Goal: Task Accomplishment & Management: Manage account settings

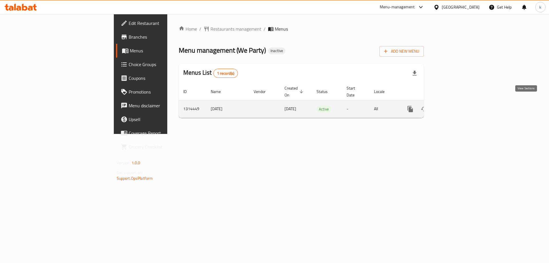
click at [455, 105] on icon "enhanced table" at bounding box center [451, 108] width 7 height 7
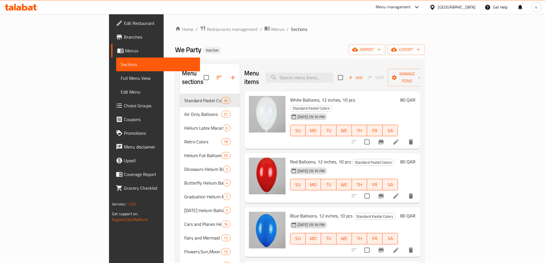
click at [121, 77] on span "Full Menu View" at bounding box center [158, 78] width 75 height 7
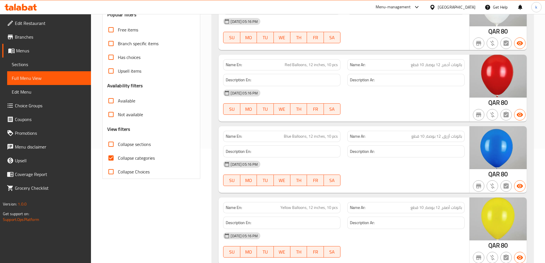
scroll to position [114, 0]
click at [151, 157] on span "Collapse categories" at bounding box center [136, 157] width 37 height 7
click at [118, 157] on input "Collapse categories" at bounding box center [111, 158] width 14 height 14
checkbox input "false"
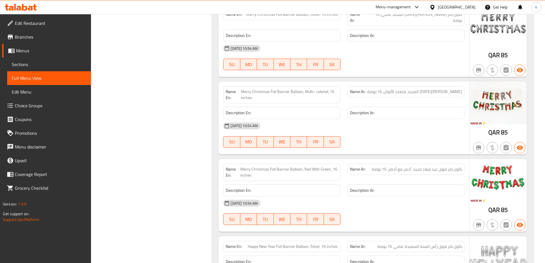
scroll to position [14287, 0]
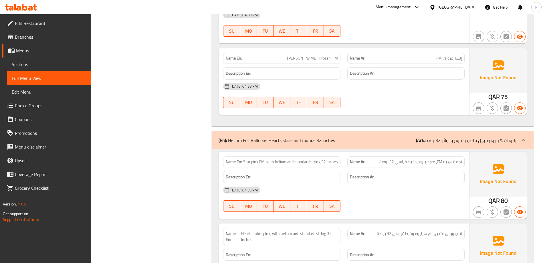
click at [29, 63] on span "Sections" at bounding box center [49, 64] width 75 height 7
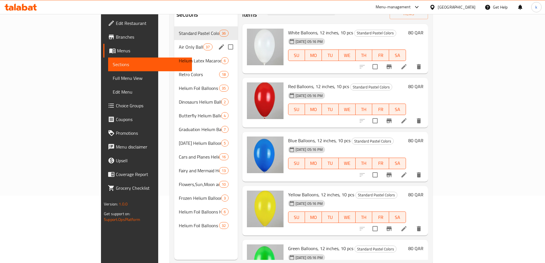
scroll to position [80, 0]
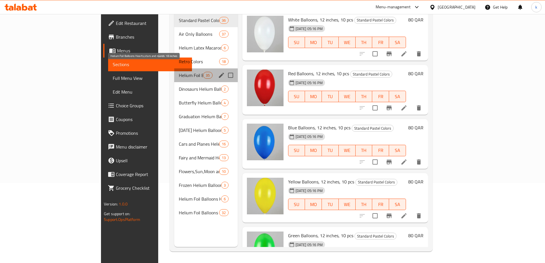
click at [179, 72] on span "Helium Foil Balloons Hearts,stars and rounds 18 inches" at bounding box center [191, 75] width 24 height 7
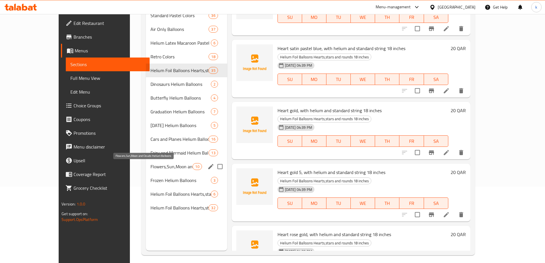
scroll to position [80, 0]
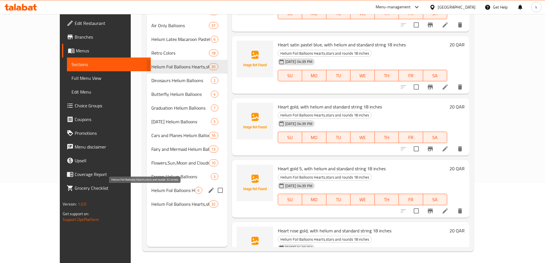
click at [151, 192] on span "Helium Foil Balloons Hearts,stars and rounds 32 inches" at bounding box center [173, 190] width 44 height 7
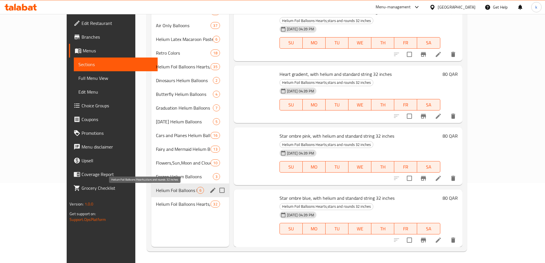
scroll to position [75, 0]
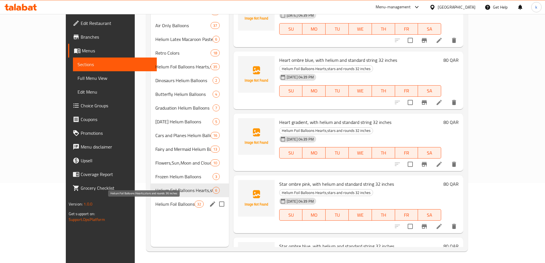
click at [155, 205] on span "Helium Foil Balloons Hearts,stars and rounds 36 inches" at bounding box center [174, 203] width 39 height 7
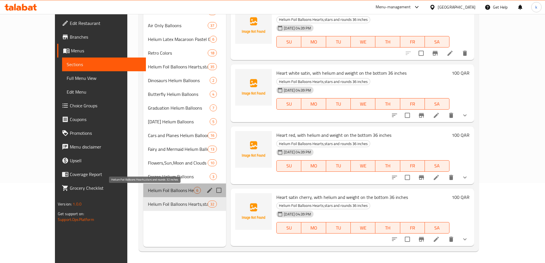
click at [172, 188] on span "Helium Foil Balloons Hearts,stars and rounds 32 inches" at bounding box center [171, 190] width 46 height 7
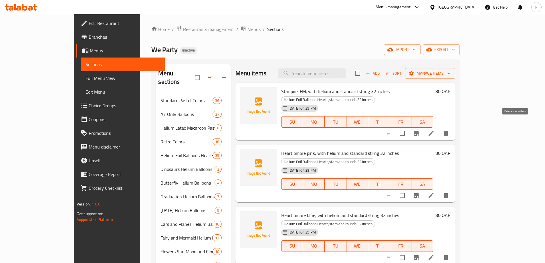
click at [453, 126] on button "delete" at bounding box center [446, 133] width 14 height 14
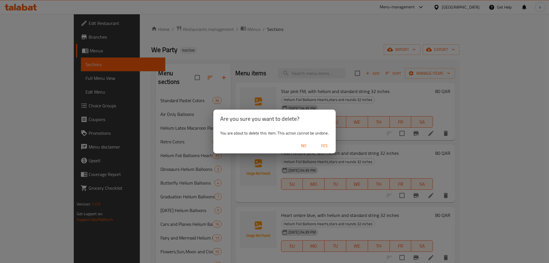
click at [327, 144] on span "Yes" at bounding box center [324, 145] width 14 height 7
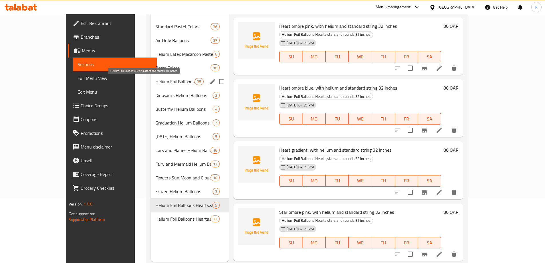
scroll to position [80, 0]
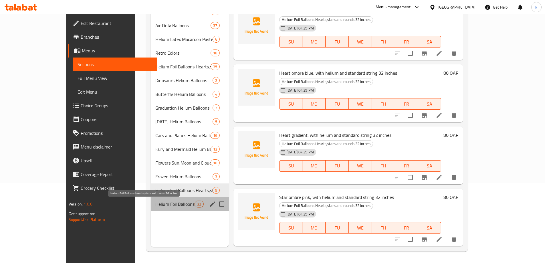
click at [163, 203] on span "Helium Foil Balloons Hearts,stars and rounds 36 inches" at bounding box center [174, 203] width 39 height 7
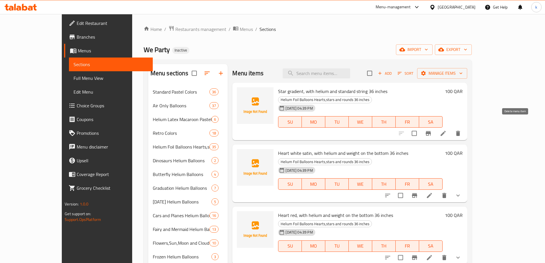
click at [461, 130] on icon "delete" at bounding box center [457, 133] width 7 height 7
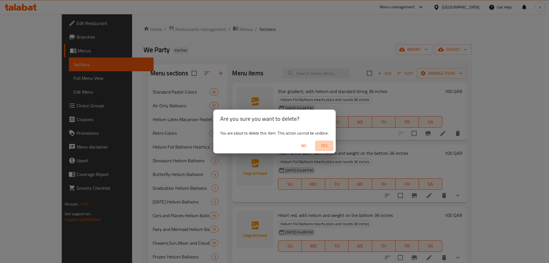
click at [327, 148] on span "Yes" at bounding box center [324, 145] width 14 height 7
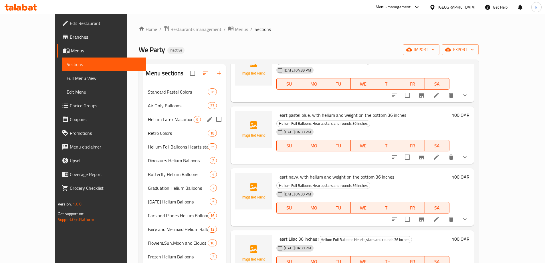
click at [143, 115] on div "Helium Latex Macaroon Pastel Colors Balloons 6" at bounding box center [184, 119] width 83 height 14
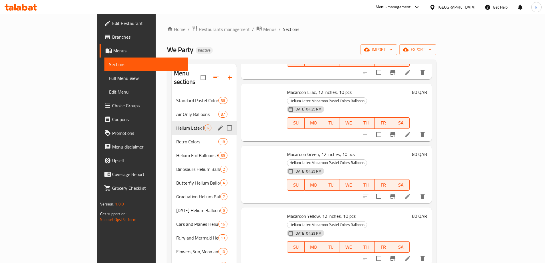
scroll to position [75, 0]
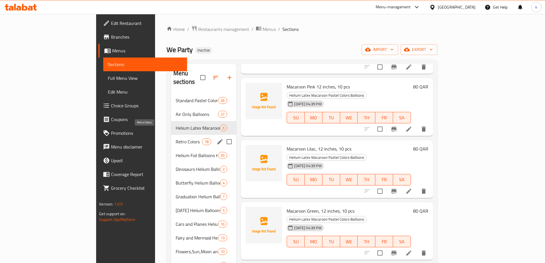
click at [176, 138] on span "Retro Colors" at bounding box center [189, 141] width 26 height 7
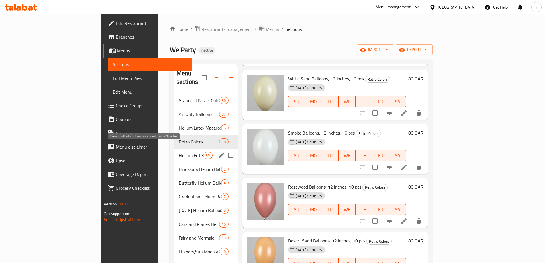
click at [179, 152] on span "Helium Foil Balloons Hearts,stars and rounds 18 inches" at bounding box center [191, 155] width 24 height 7
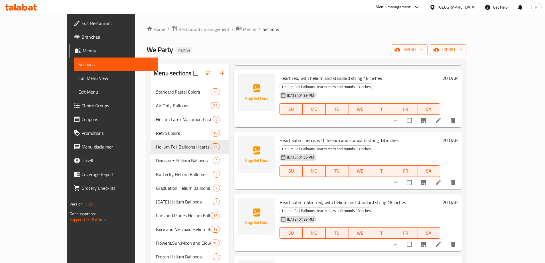
click at [322, 74] on span "Heart red, with helium and standard string 18 inches" at bounding box center [330, 78] width 102 height 9
copy h6 "Heart red, with helium and standard string 18 inches"
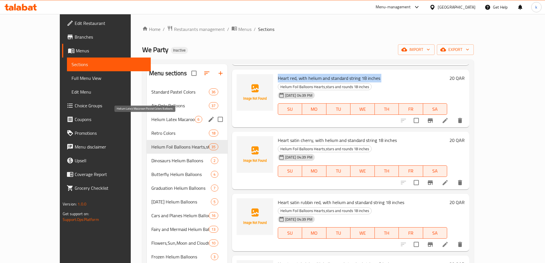
click at [151, 122] on span "Helium Latex Macaroon Pastel Colors Balloons" at bounding box center [173, 119] width 44 height 7
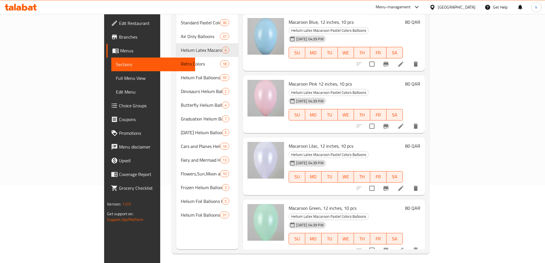
scroll to position [80, 0]
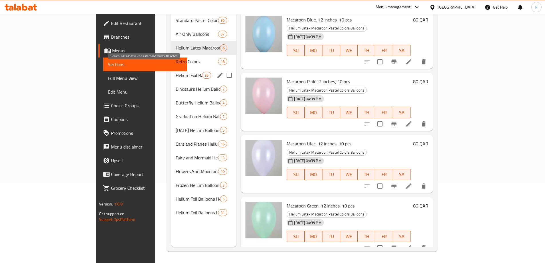
click at [176, 72] on span "Helium Foil Balloons Hearts,stars and rounds 18 inches" at bounding box center [189, 75] width 26 height 7
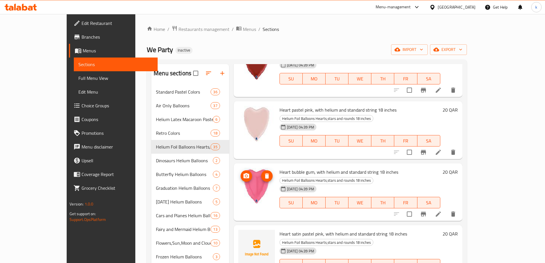
scroll to position [200, 0]
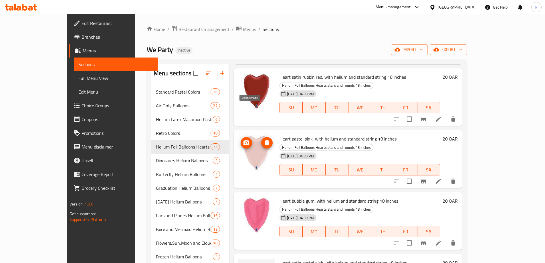
click at [263, 139] on icon "delete image" at bounding box center [266, 142] width 7 height 7
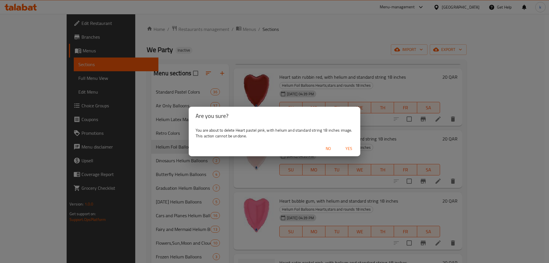
click at [351, 148] on span "Yes" at bounding box center [349, 148] width 14 height 7
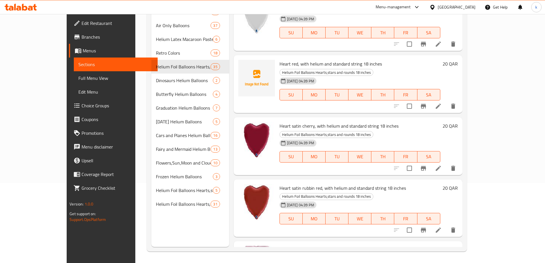
scroll to position [0, 0]
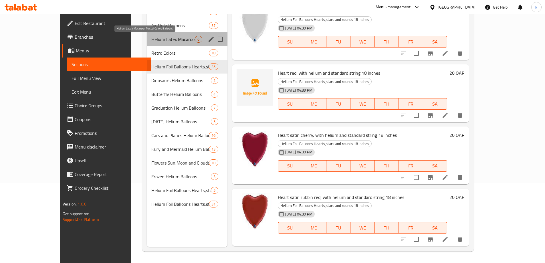
click at [157, 39] on span "Helium Latex Macaroon Pastel Colors Balloons" at bounding box center [173, 39] width 44 height 7
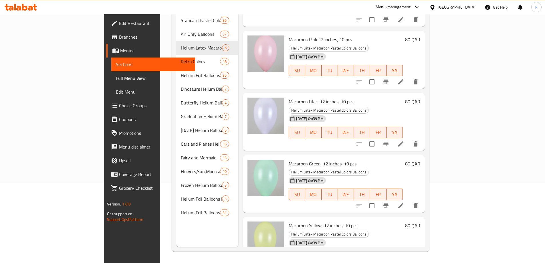
scroll to position [75, 0]
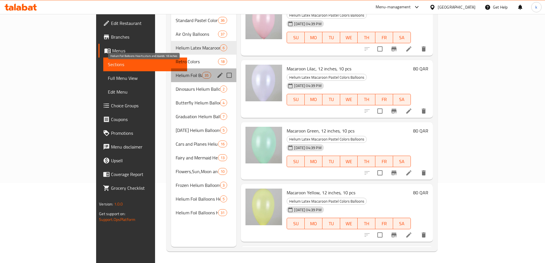
click at [176, 72] on span "Helium Foil Balloons Hearts,stars and rounds 18 inches" at bounding box center [189, 75] width 26 height 7
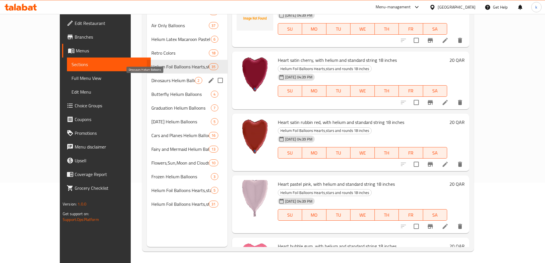
drag, startPoint x: 136, startPoint y: 83, endPoint x: 143, endPoint y: 83, distance: 7.1
click at [151, 83] on span "Dinosaurs Helium Balloons" at bounding box center [173, 80] width 44 height 7
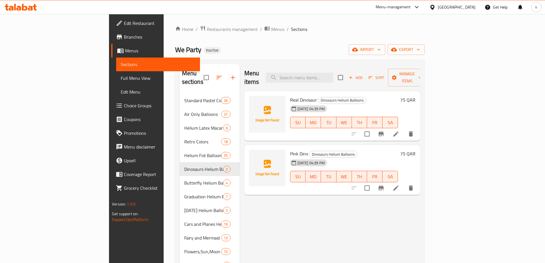
click at [290, 95] on span "Real Dinosaur" at bounding box center [303, 99] width 27 height 9
copy h6 "Dinosaur"
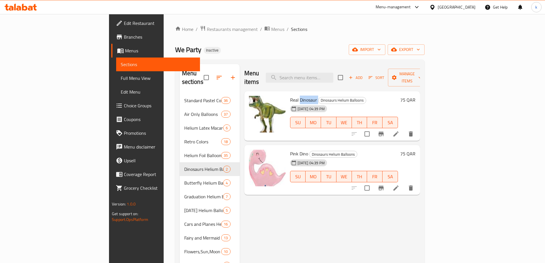
click at [125, 50] on span "Menus" at bounding box center [160, 50] width 70 height 7
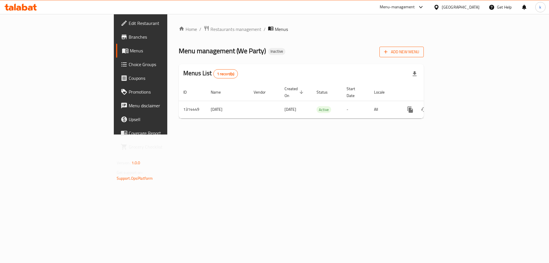
click at [419, 54] on span "Add New Menu" at bounding box center [401, 51] width 35 height 7
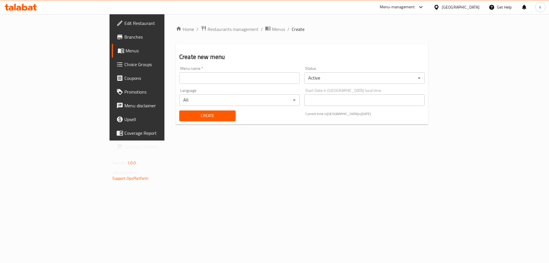
click at [179, 80] on input "text" at bounding box center [239, 77] width 120 height 11
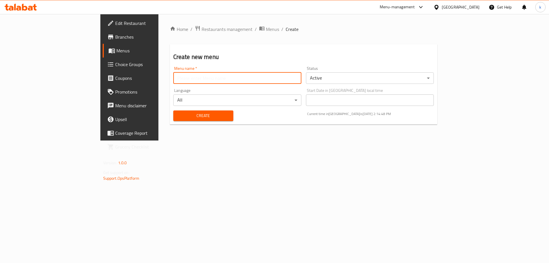
type input "khaled"
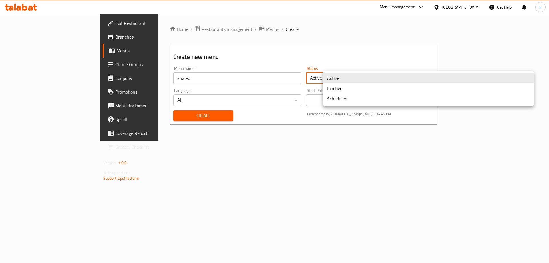
click at [348, 79] on body "​ Menu-management [GEOGRAPHIC_DATA] Get Help k Edit Restaurant Branches Menus C…" at bounding box center [274, 138] width 549 height 249
click at [347, 90] on li "Inactive" at bounding box center [429, 88] width 212 height 10
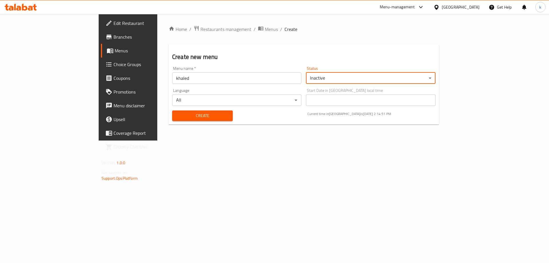
click at [189, 116] on span "Create" at bounding box center [202, 115] width 51 height 7
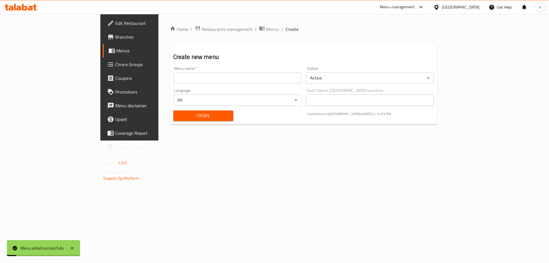
click at [116, 51] on span "Menus" at bounding box center [151, 50] width 71 height 7
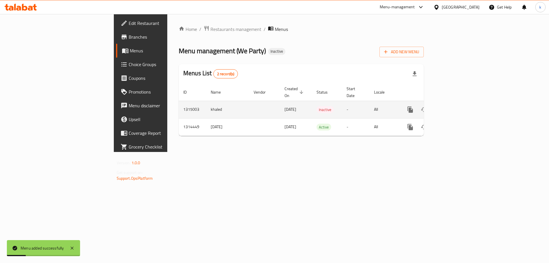
click at [455, 106] on icon "enhanced table" at bounding box center [451, 109] width 7 height 7
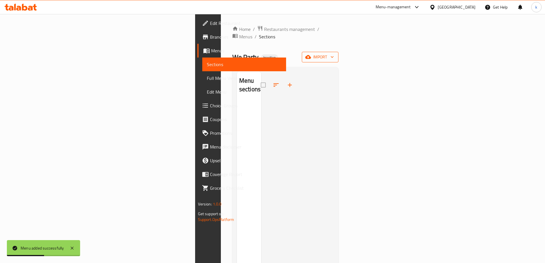
click at [334, 53] on span "import" at bounding box center [319, 56] width 27 height 7
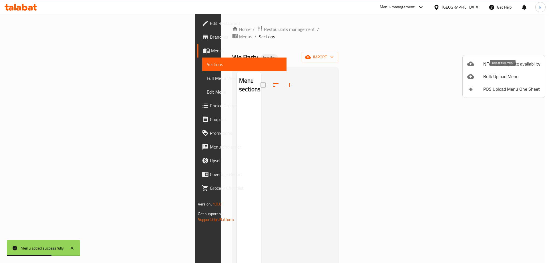
click at [501, 76] on span "Bulk Upload Menu" at bounding box center [511, 76] width 57 height 7
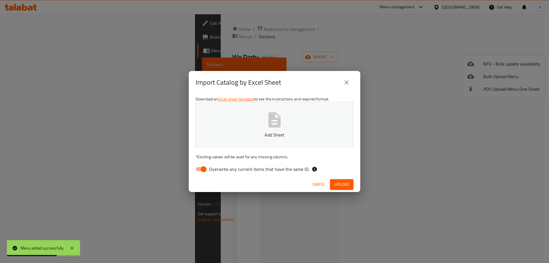
click at [270, 130] on button "Add Sheet" at bounding box center [275, 124] width 158 height 45
click at [206, 173] on input "Overwrite any current items that have the same ID." at bounding box center [203, 169] width 33 height 11
checkbox input "false"
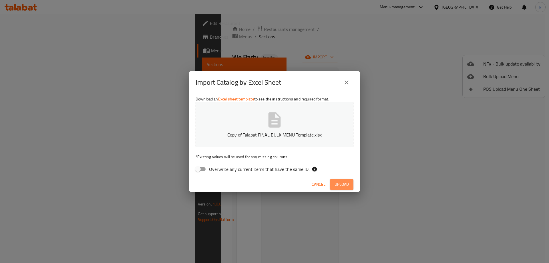
click at [351, 184] on button "Upload" at bounding box center [341, 184] width 23 height 11
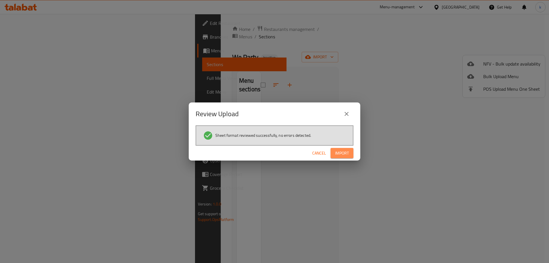
click at [338, 152] on span "Import" at bounding box center [342, 153] width 14 height 7
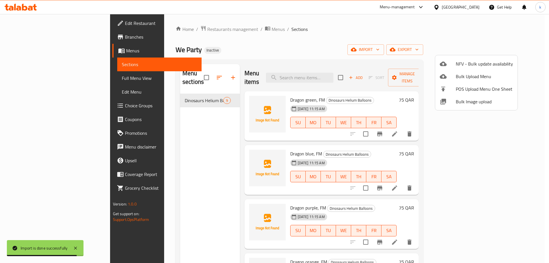
click at [351, 49] on div at bounding box center [274, 131] width 549 height 263
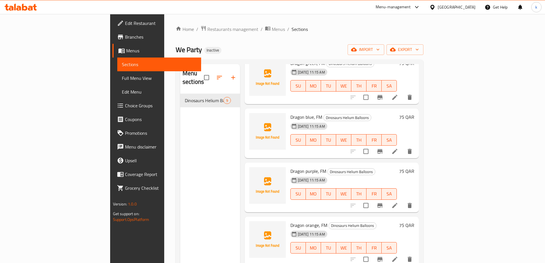
scroll to position [237, 0]
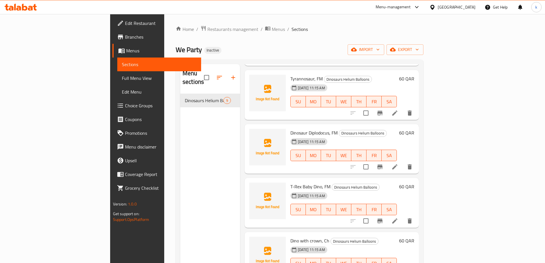
click at [126, 53] on span "Menus" at bounding box center [161, 50] width 70 height 7
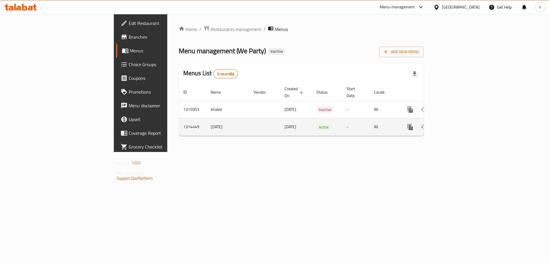
click at [455, 124] on icon "enhanced table" at bounding box center [451, 127] width 7 height 7
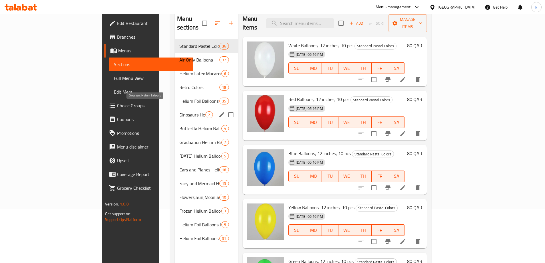
scroll to position [80, 0]
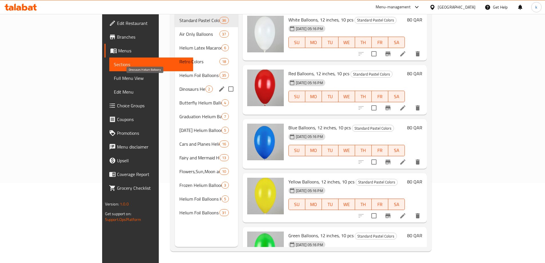
click at [179, 85] on span "Dinosaurs Helium Balloons" at bounding box center [192, 88] width 26 height 7
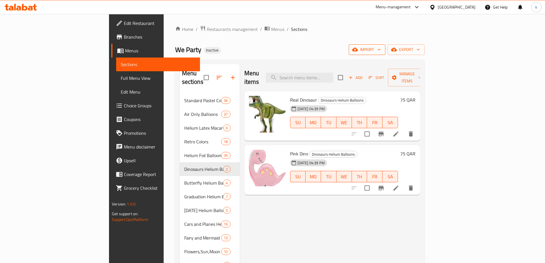
click at [381, 47] on span "import" at bounding box center [366, 49] width 27 height 7
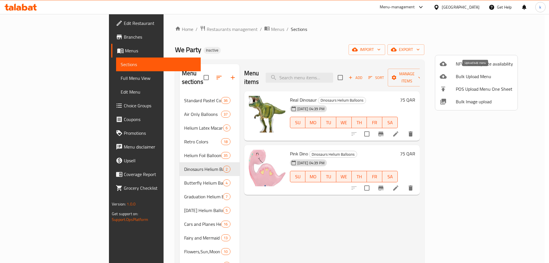
click at [493, 79] on span "Bulk Upload Menu" at bounding box center [484, 76] width 57 height 7
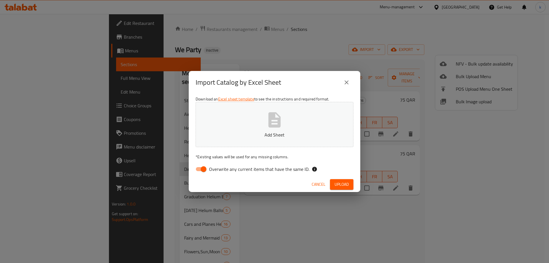
click at [196, 170] on input "Overwrite any current items that have the same ID." at bounding box center [203, 169] width 33 height 11
checkbox input "false"
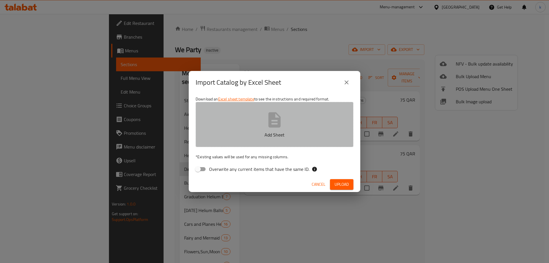
click at [244, 130] on button "Add Sheet" at bounding box center [275, 124] width 158 height 45
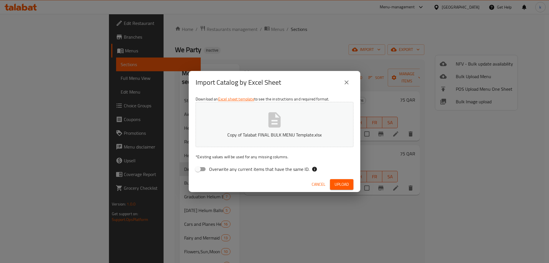
click at [342, 184] on span "Upload" at bounding box center [342, 184] width 14 height 7
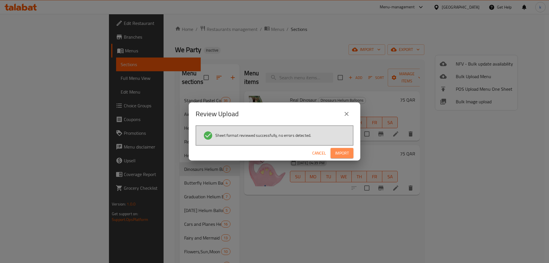
click at [347, 154] on span "Import" at bounding box center [342, 153] width 14 height 7
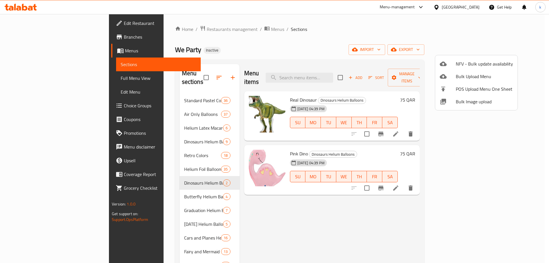
click at [160, 132] on div at bounding box center [274, 131] width 549 height 263
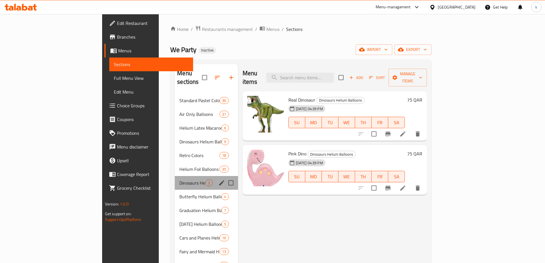
click at [175, 176] on div "Dinosaurs Helium Balloons 2" at bounding box center [206, 183] width 63 height 14
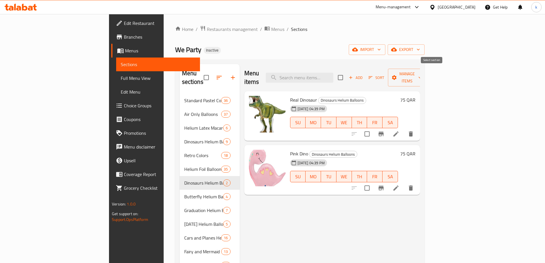
click at [346, 71] on input "checkbox" at bounding box center [340, 77] width 12 height 12
checkbox input "true"
click at [421, 74] on span "Manage items" at bounding box center [406, 77] width 29 height 14
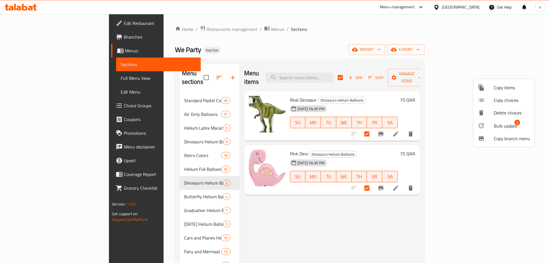
click at [499, 128] on span "Bulk update" at bounding box center [505, 125] width 23 height 7
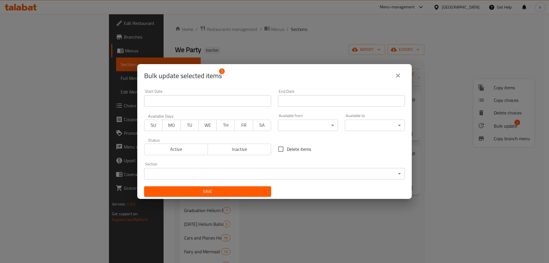
click at [206, 175] on body "​ Menu-management [GEOGRAPHIC_DATA] Get Help k Edit Restaurant Branches Menus S…" at bounding box center [274, 138] width 549 height 249
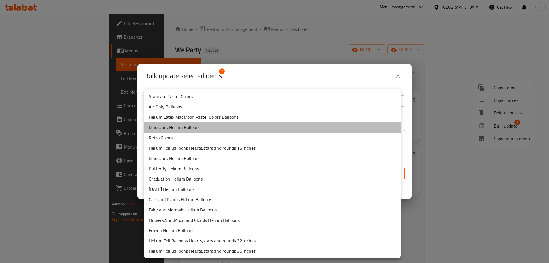
click at [194, 128] on li "Dinosaurs Helium Balloons" at bounding box center [272, 127] width 256 height 10
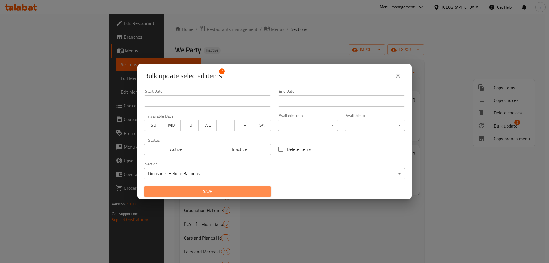
click at [245, 189] on span "Save" at bounding box center [208, 191] width 118 height 7
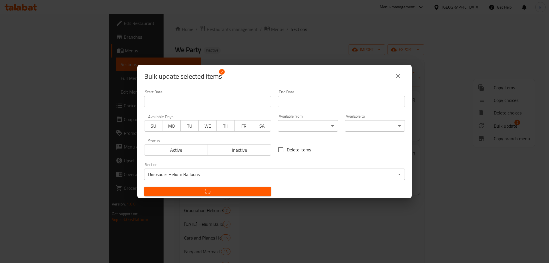
checkbox input "false"
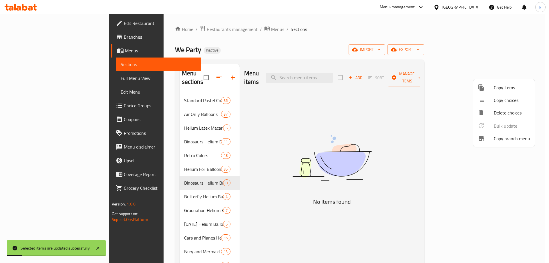
click at [195, 174] on div at bounding box center [274, 131] width 549 height 263
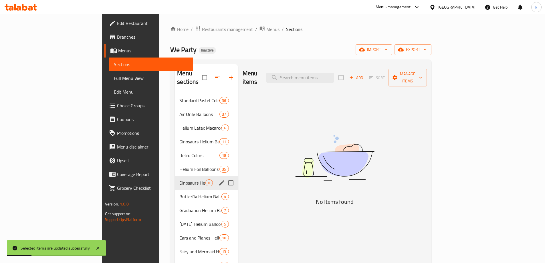
click at [225, 177] on input "Menu sections" at bounding box center [231, 183] width 12 height 12
checkbox input "true"
click at [211, 75] on icon "button" at bounding box center [213, 77] width 5 height 5
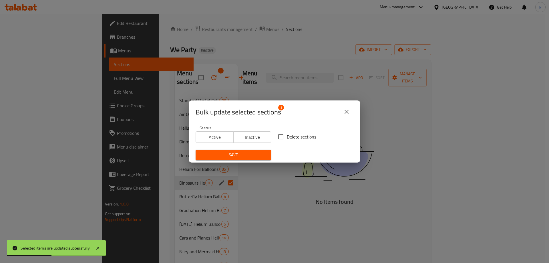
click at [290, 136] on span "Delete sections" at bounding box center [301, 136] width 29 height 7
click at [287, 136] on input "Delete sections" at bounding box center [281, 137] width 12 height 12
checkbox input "true"
click at [253, 156] on span "Save" at bounding box center [233, 154] width 66 height 7
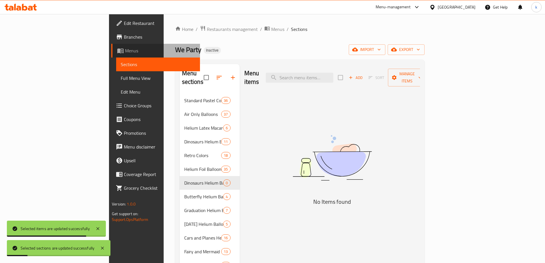
click at [125, 48] on span "Menus" at bounding box center [160, 50] width 70 height 7
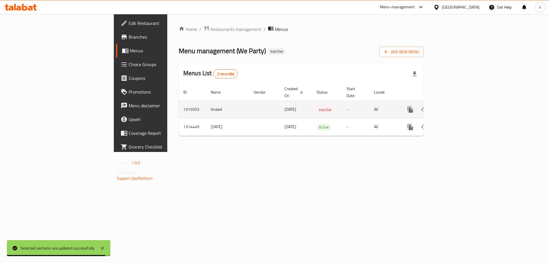
click at [206, 103] on td "khaled" at bounding box center [227, 109] width 43 height 17
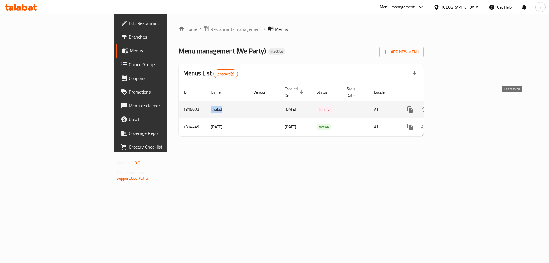
click at [440, 107] on icon "enhanced table" at bounding box center [438, 109] width 4 height 5
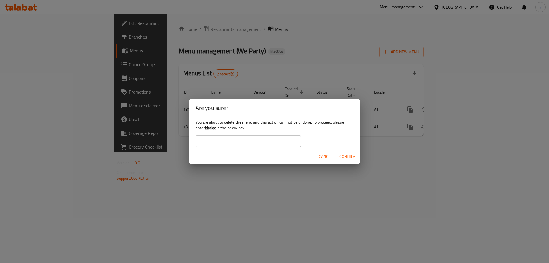
click at [211, 126] on b "khaled" at bounding box center [210, 127] width 11 height 7
copy div "khaled"
click at [232, 136] on input "text" at bounding box center [248, 140] width 105 height 11
paste input "khaled"
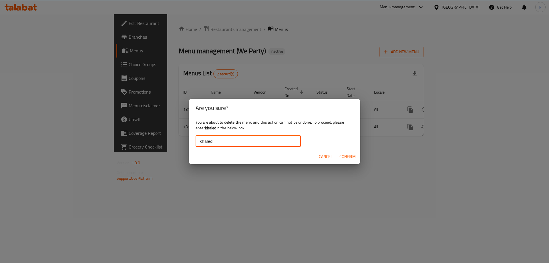
click at [350, 155] on span "Confirm" at bounding box center [347, 156] width 16 height 7
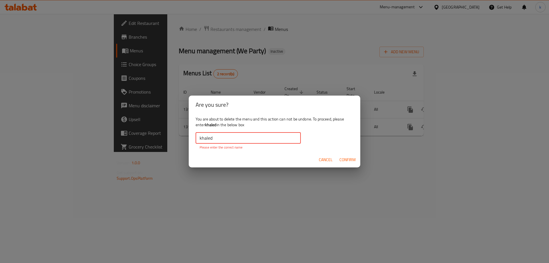
drag, startPoint x: 200, startPoint y: 137, endPoint x: 193, endPoint y: 136, distance: 7.1
click at [193, 136] on div "You are about to delete the menu and this action can not be undone. To proceed,…" at bounding box center [275, 133] width 172 height 38
drag, startPoint x: 257, startPoint y: 140, endPoint x: 243, endPoint y: 144, distance: 13.8
click at [243, 142] on input "khaled" at bounding box center [248, 137] width 105 height 11
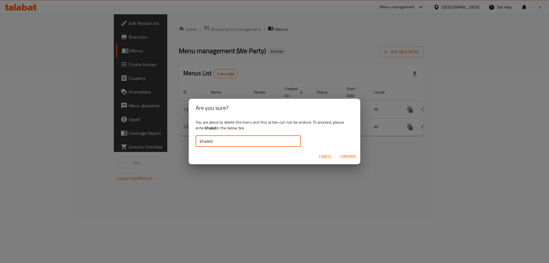
type input "khaled"
click at [355, 156] on span "Confirm" at bounding box center [347, 156] width 16 height 7
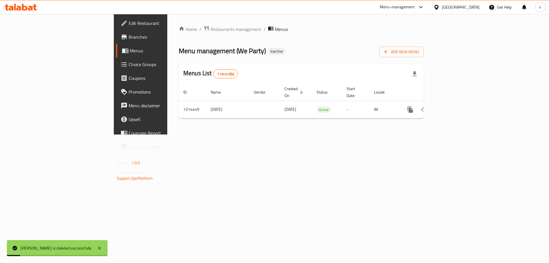
click at [167, 134] on div "Home / Restaurants management / Menus Menu management ( We Party ) Inactive Add…" at bounding box center [301, 74] width 268 height 120
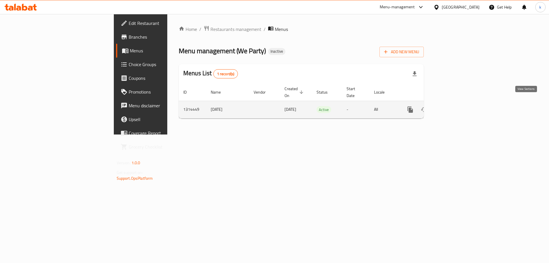
click at [454, 107] on icon "enhanced table" at bounding box center [451, 109] width 5 height 5
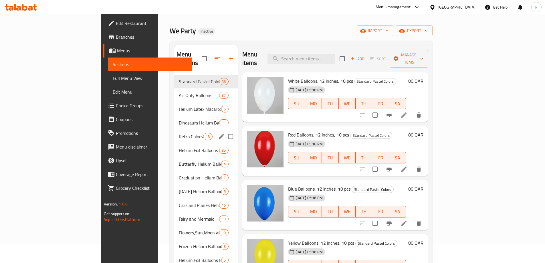
scroll to position [29, 0]
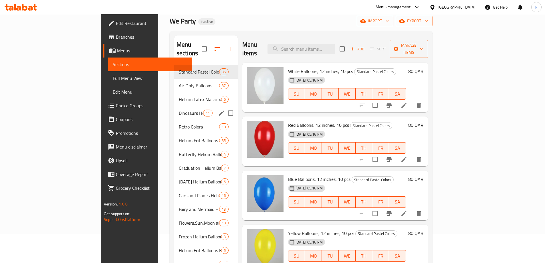
click at [174, 110] on div "Dinosaurs Helium Balloons 11" at bounding box center [205, 113] width 63 height 14
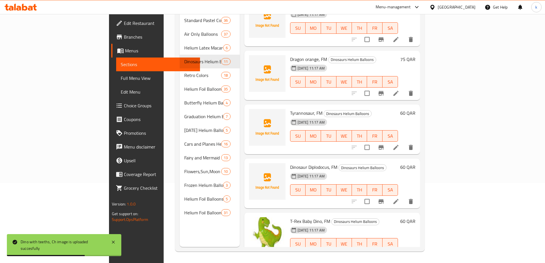
scroll to position [202, 0]
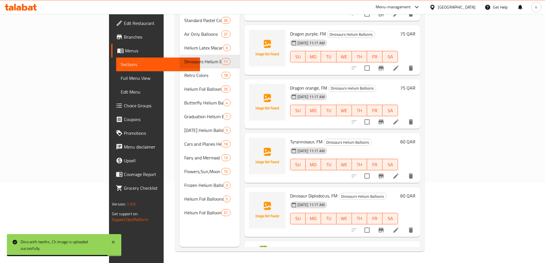
click at [290, 191] on span "Dinosaur Diplodocus, FM" at bounding box center [313, 195] width 47 height 9
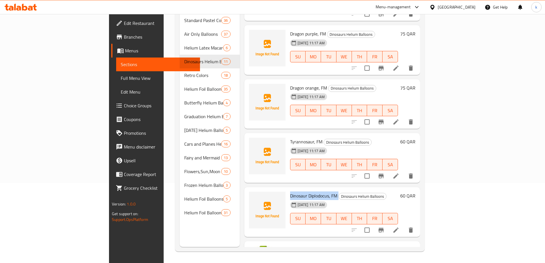
copy h6 "Dinosaur Diplodocus, FM"
click at [290, 137] on span "Tyrannosaur, FM" at bounding box center [306, 141] width 32 height 9
copy h6 "Tyrannosaur, FM"
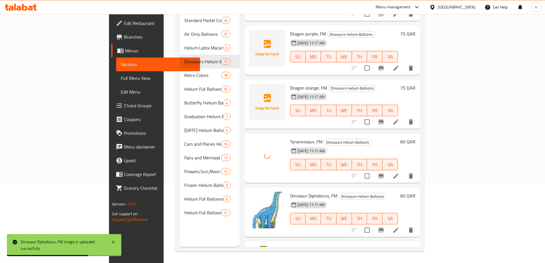
click at [290, 83] on span "Dragon orange, FM" at bounding box center [308, 87] width 37 height 9
copy h6 "Dragon orange, FM"
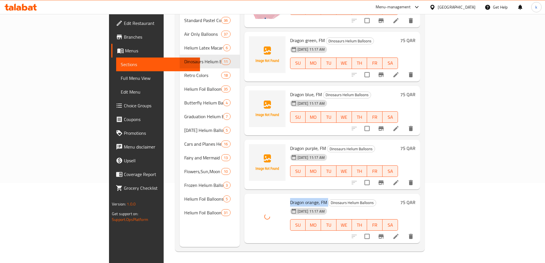
scroll to position [59, 0]
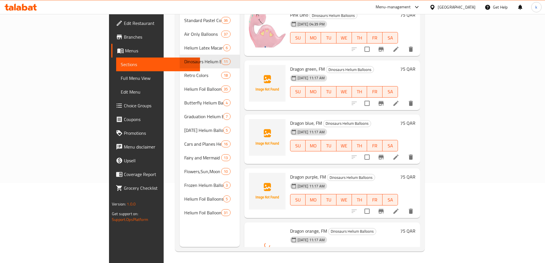
click at [290, 65] on span "Dragon green, FM" at bounding box center [307, 69] width 35 height 9
copy h6 "Dragon green, FM"
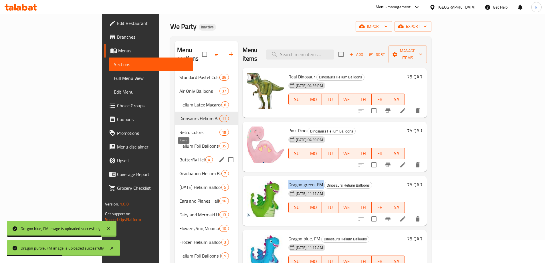
scroll to position [23, 0]
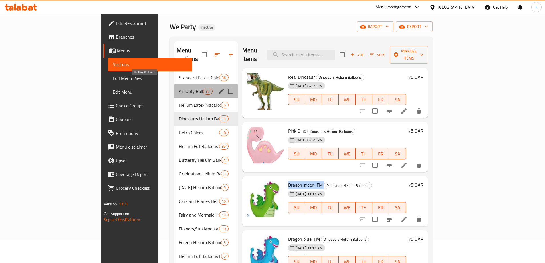
click at [179, 88] on span "Air Only Balloons" at bounding box center [191, 91] width 24 height 7
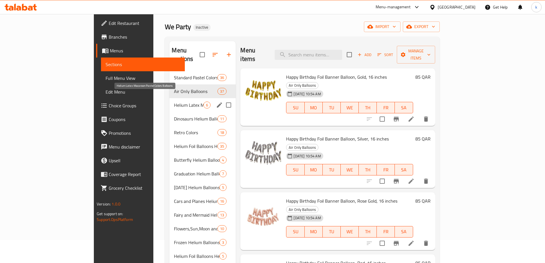
click at [174, 101] on span "Helium Latex Macaroon Pastel Colors Balloons" at bounding box center [188, 104] width 29 height 7
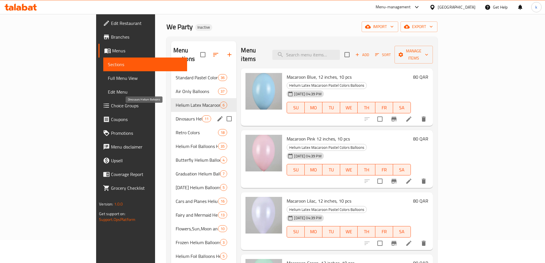
click at [176, 115] on span "Dinosaurs Helium Balloons" at bounding box center [189, 118] width 26 height 7
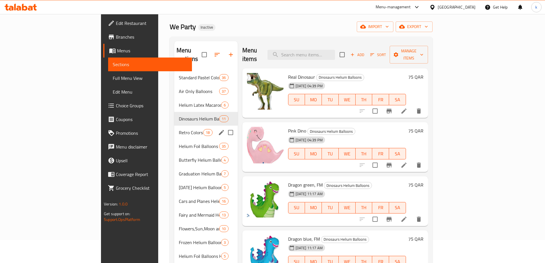
click at [174, 127] on div "Retro Colors 18" at bounding box center [205, 133] width 63 height 14
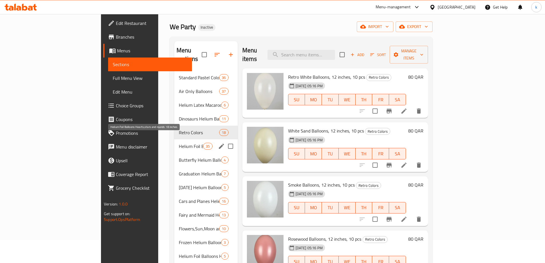
click at [179, 143] on span "Helium Foil Balloons Hearts,stars and rounds 18 inches" at bounding box center [191, 146] width 24 height 7
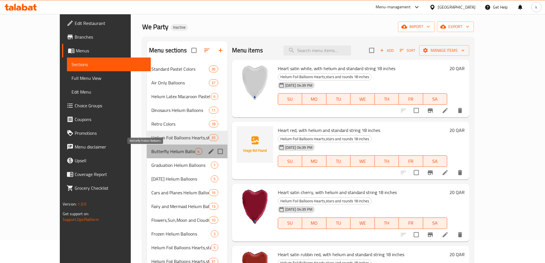
click at [151, 152] on span "Butterfly Helium Balloons" at bounding box center [173, 151] width 44 height 7
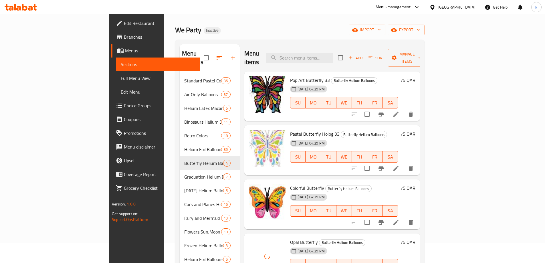
scroll to position [57, 0]
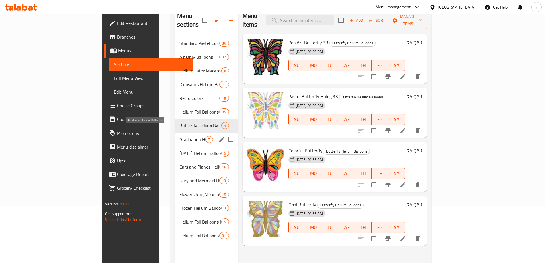
click at [179, 136] on span "Graduation Helium Balloons" at bounding box center [192, 139] width 26 height 7
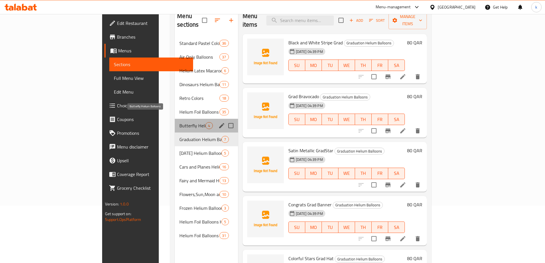
click at [179, 122] on span "Butterfly Helium Balloons" at bounding box center [192, 125] width 26 height 7
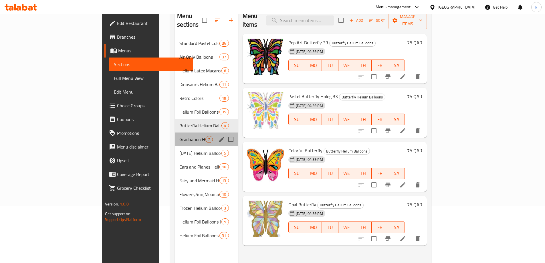
click at [175, 132] on div "Graduation Helium Balloons 7" at bounding box center [206, 139] width 63 height 14
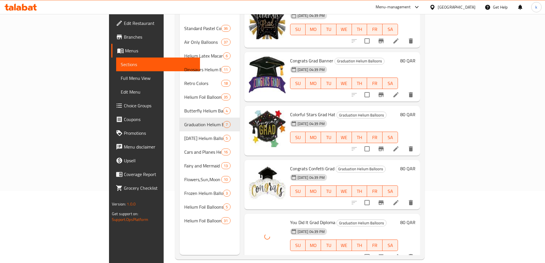
scroll to position [80, 0]
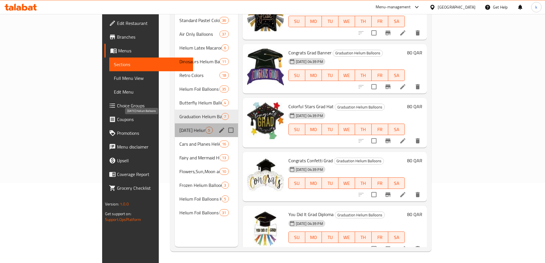
click at [179, 127] on span "[DATE] Helium Balloons" at bounding box center [192, 130] width 26 height 7
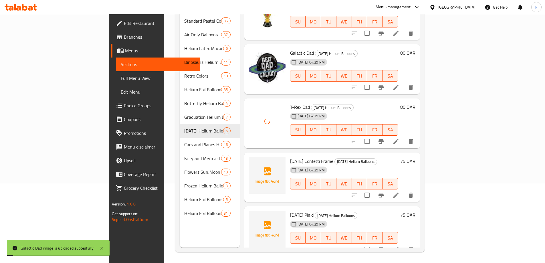
scroll to position [80, 0]
click at [291, 156] on span "[DATE] Confetti Frame" at bounding box center [311, 160] width 43 height 9
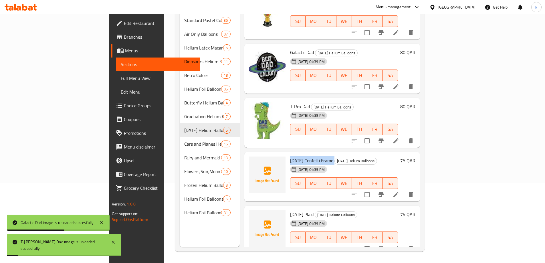
copy h6 "[DATE] Confetti Frame"
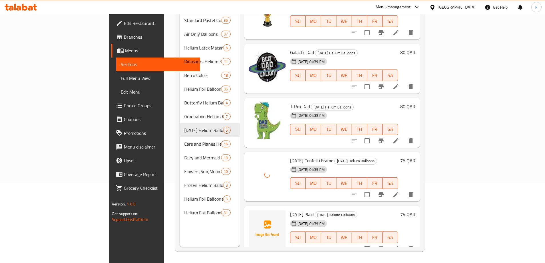
click at [290, 210] on span "[DATE] Plaid" at bounding box center [301, 214] width 23 height 9
copy h6 "[DATE] Plaid"
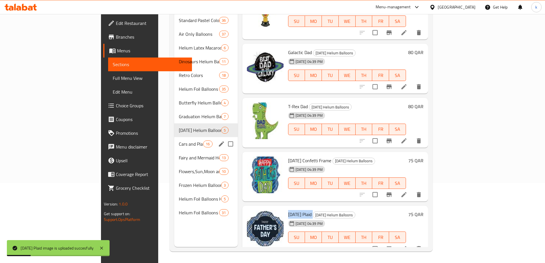
click at [174, 140] on div "Cars and Planes Helium Balloons 16" at bounding box center [205, 144] width 63 height 14
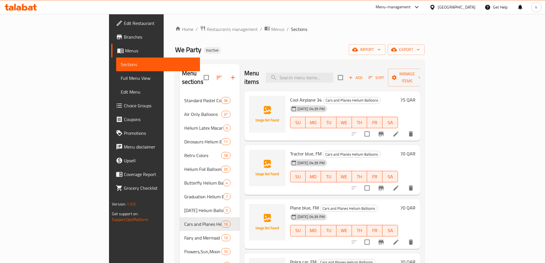
click at [290, 95] on span "Cool Airplane 34" at bounding box center [306, 99] width 32 height 9
copy h6 "Cool Airplane 34"
click at [290, 149] on span "Tractor blue, FM" at bounding box center [305, 153] width 31 height 9
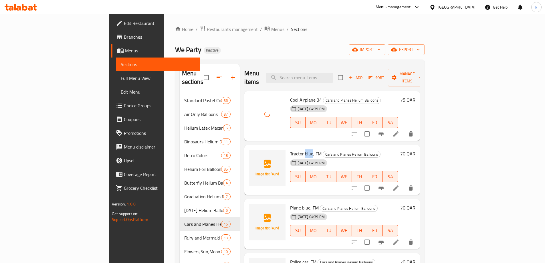
click at [290, 149] on span "Tractor blue, FM" at bounding box center [305, 153] width 31 height 9
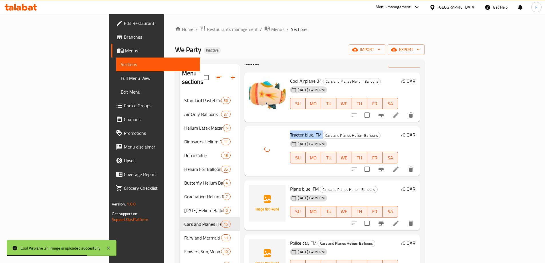
scroll to position [57, 0]
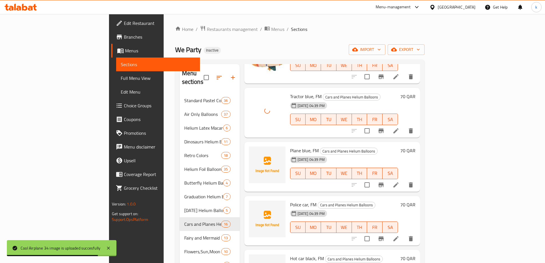
click at [290, 146] on span "Plane blue, FM" at bounding box center [304, 150] width 29 height 9
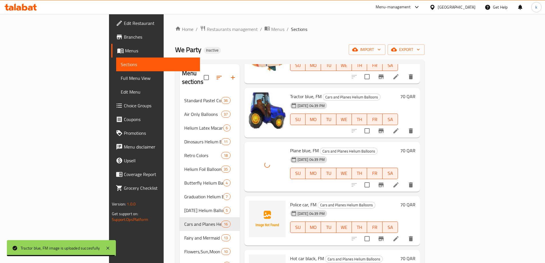
click at [290, 200] on span "Police car, FM" at bounding box center [303, 204] width 26 height 9
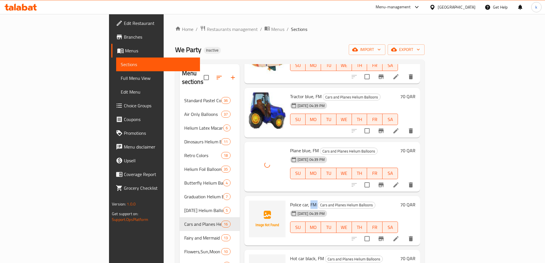
click at [290, 200] on span "Police car, FM" at bounding box center [303, 204] width 26 height 9
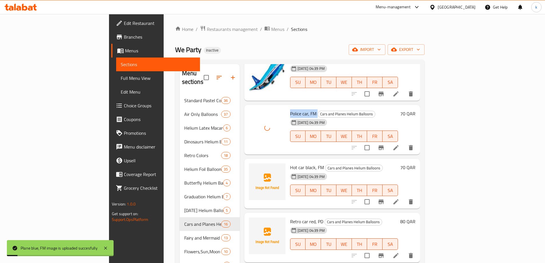
scroll to position [172, 0]
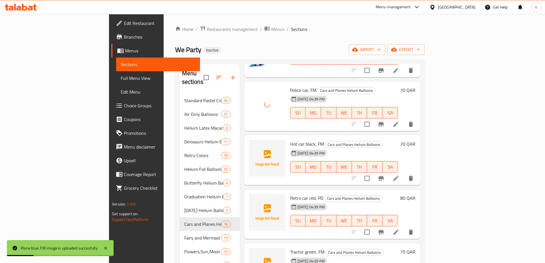
click at [290, 140] on span "Hot car black, FM" at bounding box center [307, 144] width 34 height 9
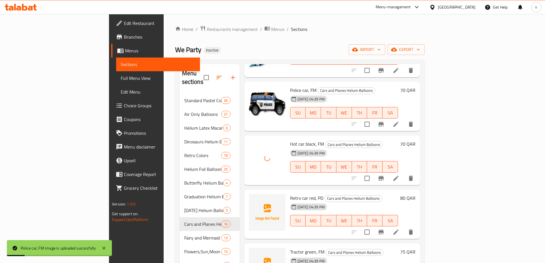
click at [290, 194] on span "Retro car red, PD" at bounding box center [306, 198] width 33 height 9
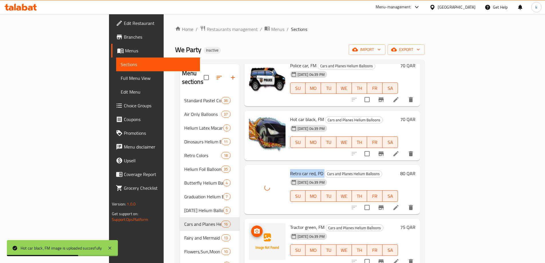
scroll to position [257, 0]
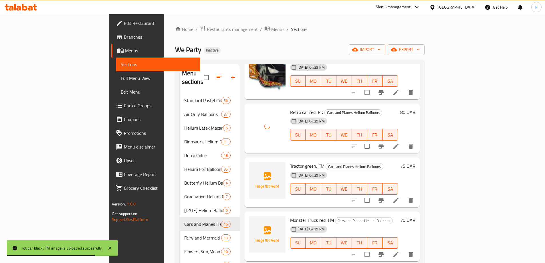
click at [290, 162] on span "Tractor green, FM" at bounding box center [307, 166] width 34 height 9
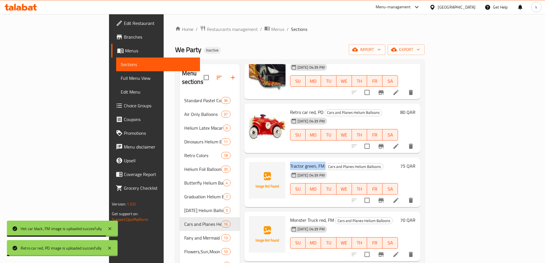
click at [290, 162] on span "Tractor green, FM" at bounding box center [307, 166] width 34 height 9
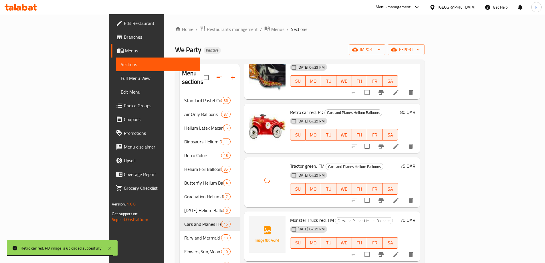
click at [290, 216] on span "Monster Truck red, FM" at bounding box center [312, 220] width 44 height 9
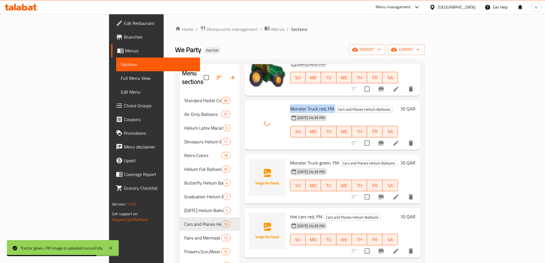
scroll to position [372, 0]
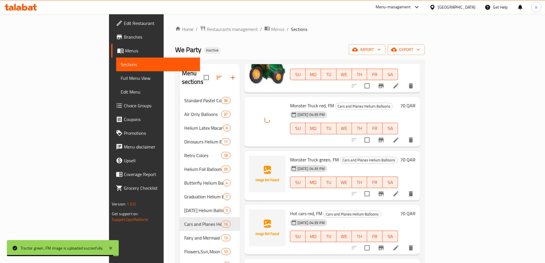
click at [290, 155] on span "Monster Truck green, FM" at bounding box center [314, 159] width 49 height 9
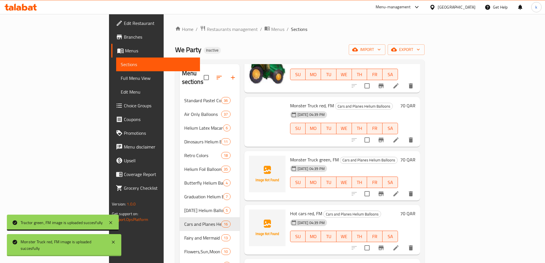
click at [290, 155] on span "Monster Truck green, FM" at bounding box center [314, 159] width 49 height 9
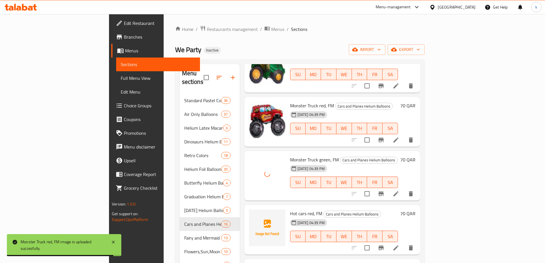
click at [290, 209] on span "Hot cars red, FM" at bounding box center [306, 213] width 32 height 9
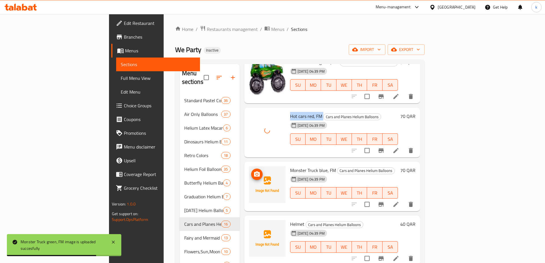
scroll to position [486, 0]
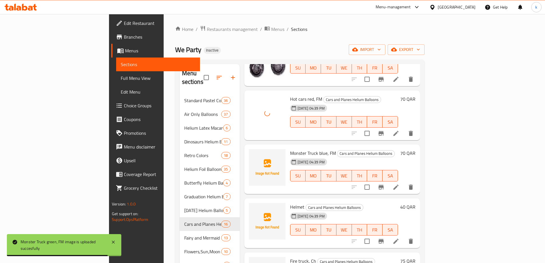
click at [290, 149] on span "Monster Truck blue, FM" at bounding box center [313, 153] width 46 height 9
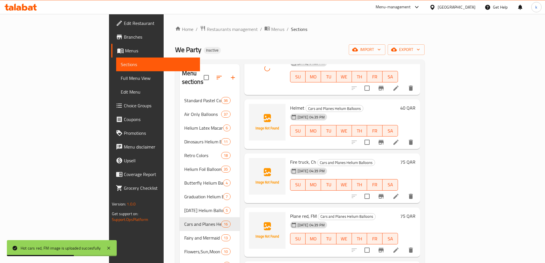
scroll to position [600, 0]
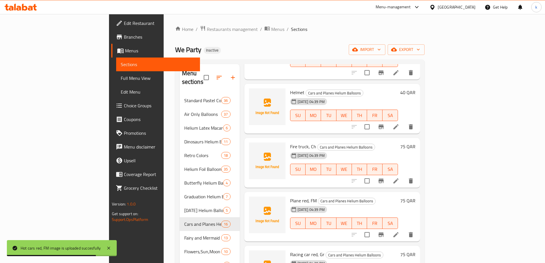
click at [290, 88] on span "Helmet" at bounding box center [297, 92] width 14 height 9
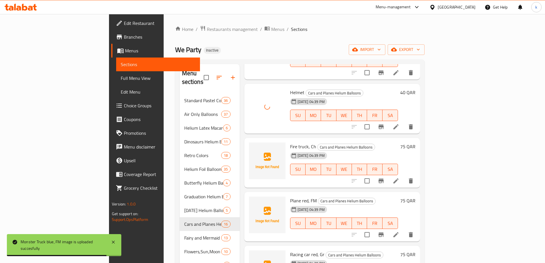
click at [290, 142] on span "Fire truck, Ch" at bounding box center [303, 146] width 26 height 9
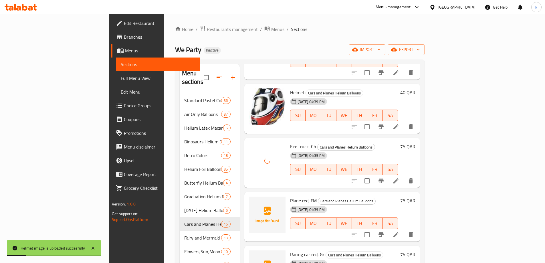
click at [290, 196] on span "Plane red, FM" at bounding box center [303, 200] width 27 height 9
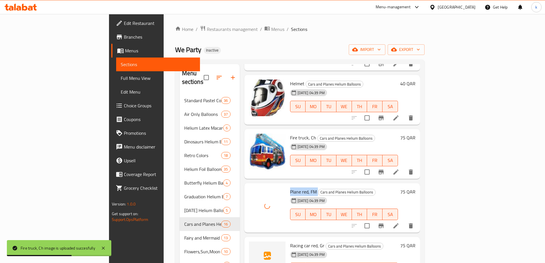
scroll to position [614, 0]
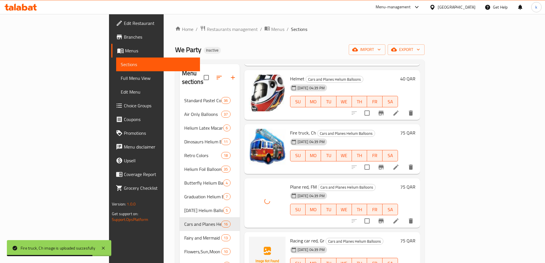
click at [290, 236] on span "Racing car red, Gr" at bounding box center [307, 240] width 34 height 9
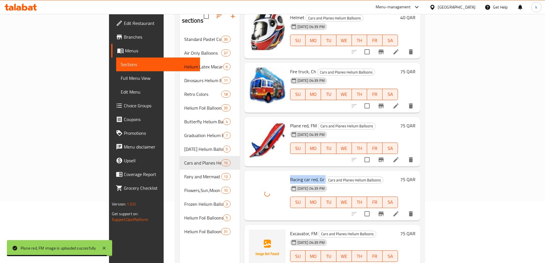
scroll to position [80, 0]
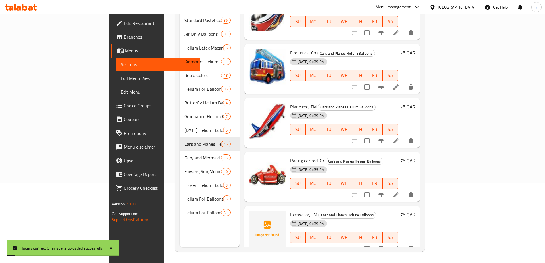
click at [290, 210] on span "Excavator, FM" at bounding box center [303, 214] width 27 height 9
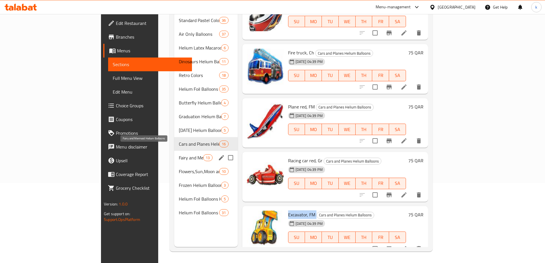
click at [179, 154] on span "Fairy and Mermaid Helium Balloons" at bounding box center [191, 157] width 24 height 7
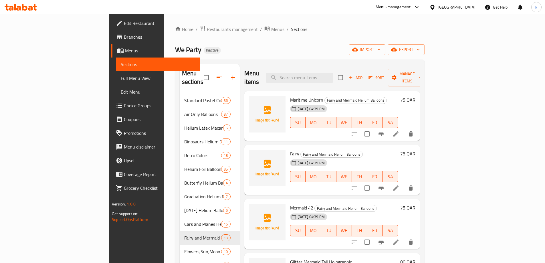
click at [290, 95] on span "Maritime Unicorn" at bounding box center [306, 99] width 33 height 9
click at [290, 149] on span "Fairy" at bounding box center [294, 153] width 9 height 9
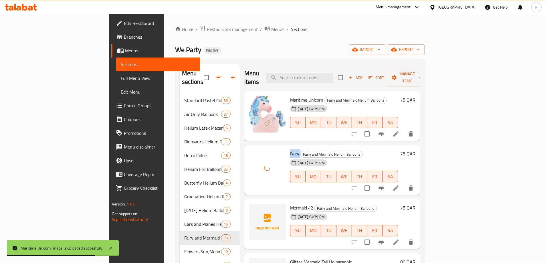
click at [290, 203] on span "Mermaid 42" at bounding box center [301, 207] width 23 height 9
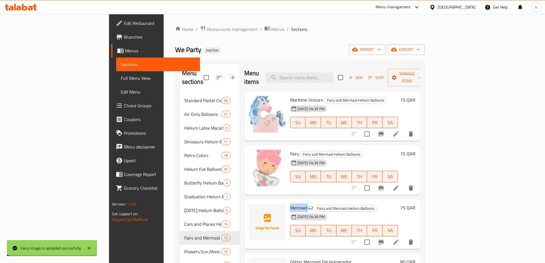
click at [290, 203] on span "Mermaid 42" at bounding box center [301, 207] width 23 height 9
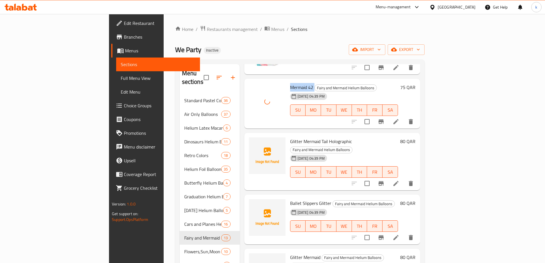
scroll to position [143, 0]
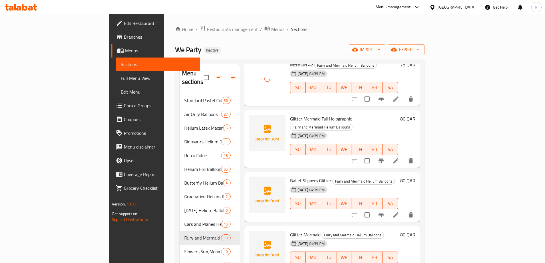
click at [290, 114] on span "Glitter Mermaid Tail Holographic" at bounding box center [321, 118] width 62 height 9
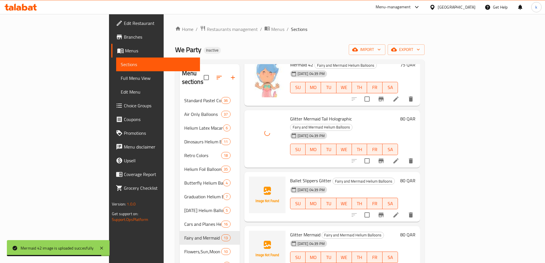
click at [290, 176] on span "Ballet Slippers Glitter" at bounding box center [310, 180] width 41 height 9
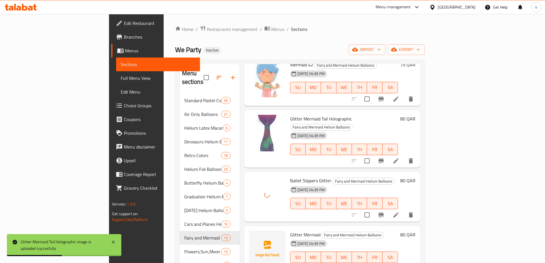
click at [290, 230] on span "Glitter Mermaid" at bounding box center [305, 234] width 30 height 9
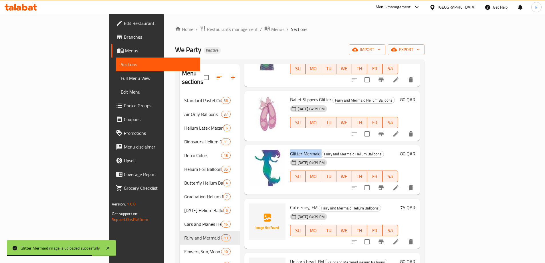
scroll to position [281, 0]
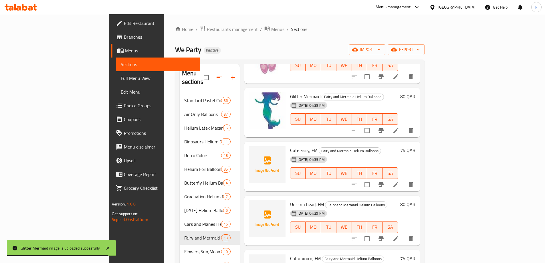
click at [290, 146] on span "Cute Fairy, FM" at bounding box center [303, 150] width 27 height 9
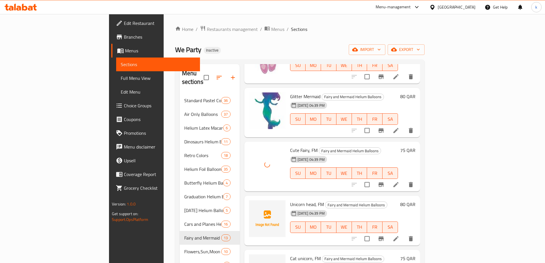
click at [288, 208] on div "[DATE] 04:39 PM" at bounding box center [302, 213] width 28 height 11
click at [290, 200] on span "Unicorn head, FM" at bounding box center [307, 204] width 34 height 9
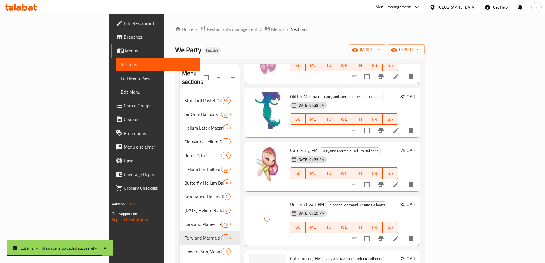
click at [290, 254] on span "Cat unicorn, FM" at bounding box center [305, 258] width 31 height 9
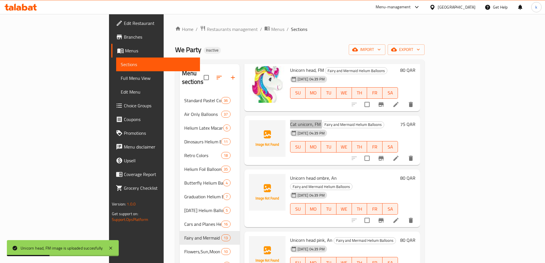
scroll to position [424, 0]
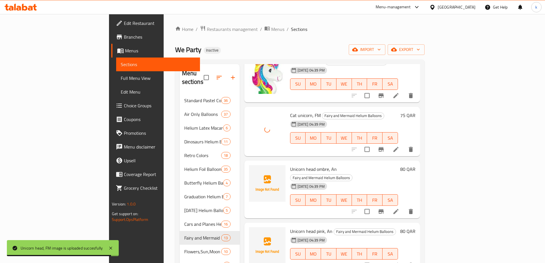
click at [290, 165] on span "Unicorn head ombre, An" at bounding box center [313, 169] width 47 height 9
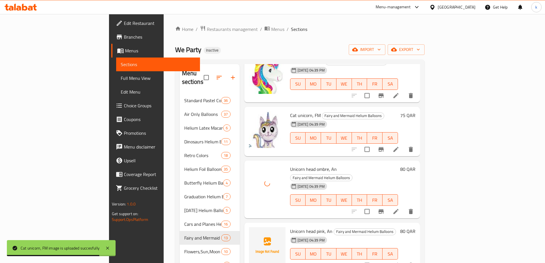
click at [290, 227] on span "Unicorn head pink, An" at bounding box center [311, 231] width 42 height 9
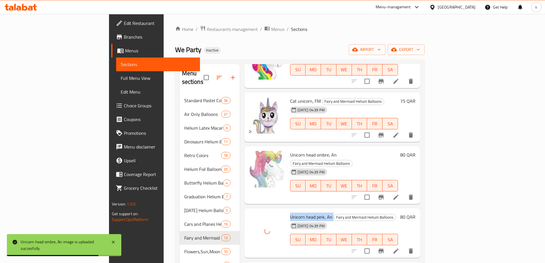
scroll to position [453, 0]
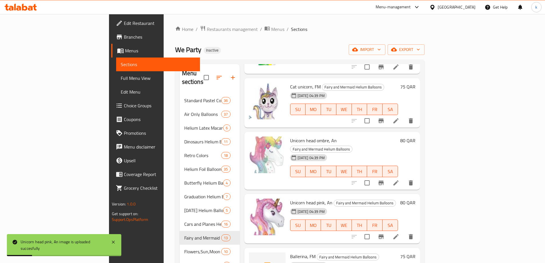
click at [290, 252] on span "Ballerina, FM" at bounding box center [302, 256] width 25 height 9
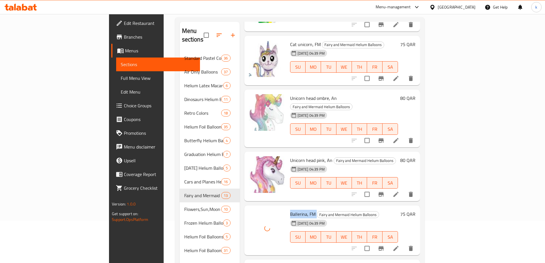
scroll to position [80, 0]
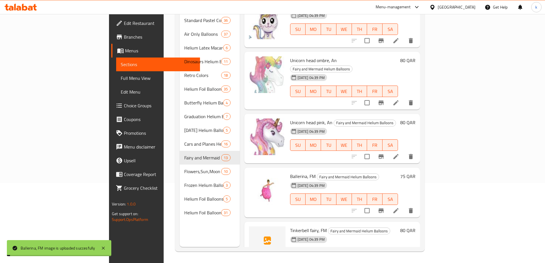
click at [290, 226] on span "Tinkerbell fairy, FM" at bounding box center [308, 230] width 37 height 9
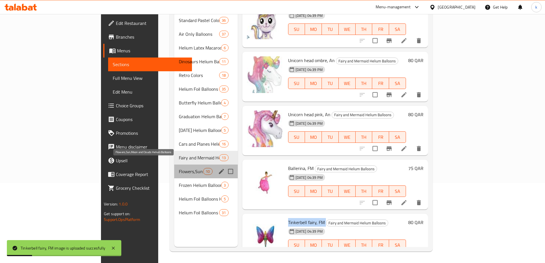
click at [179, 168] on span "Flowers,Sun,Moon and Clouds Helium Balloons" at bounding box center [191, 171] width 24 height 7
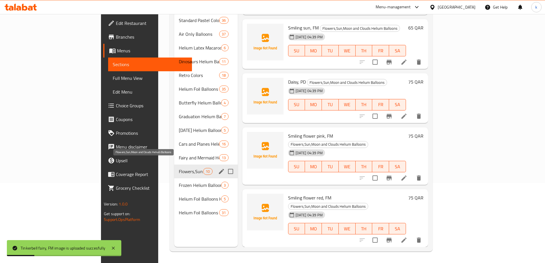
scroll to position [291, 0]
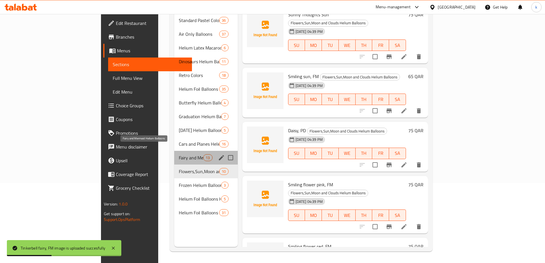
click at [179, 154] on span "Fairy and Mermaid Helium Balloons" at bounding box center [191, 157] width 24 height 7
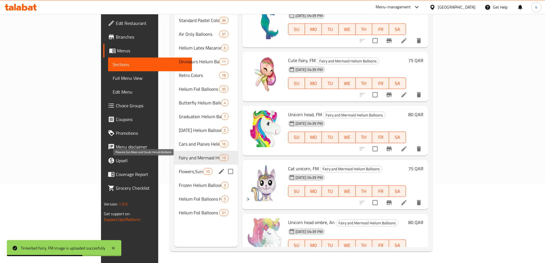
click at [179, 168] on span "Flowers,Sun,Moon and Clouds Helium Balloons" at bounding box center [191, 171] width 24 height 7
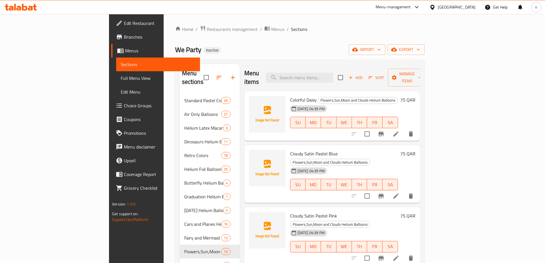
click at [290, 95] on span "Colorful Daisy" at bounding box center [303, 99] width 27 height 9
click at [290, 149] on span "Cloudy Satin Pastel Blue" at bounding box center [313, 153] width 47 height 9
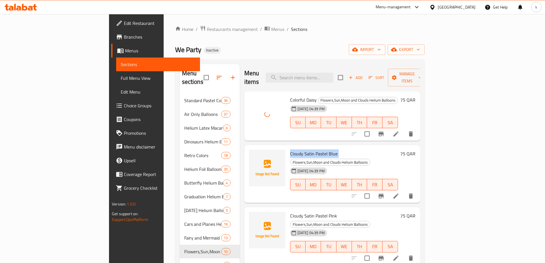
click at [290, 149] on span "Cloudy Satin Pastel Blue" at bounding box center [313, 153] width 47 height 9
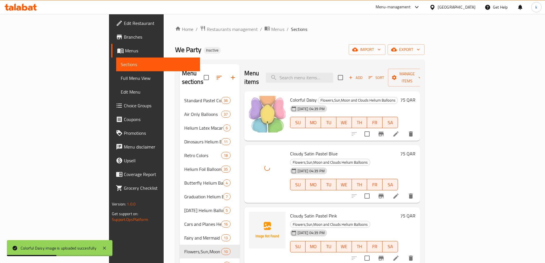
click at [288, 209] on div "Cloudy Satin Pastel Pink Flowers,Sun,Moon and Clouds Helium Balloons [DATE] 04:…" at bounding box center [344, 235] width 112 height 53
click at [290, 211] on span "Cloudy Satin Pastel Pink" at bounding box center [313, 215] width 47 height 9
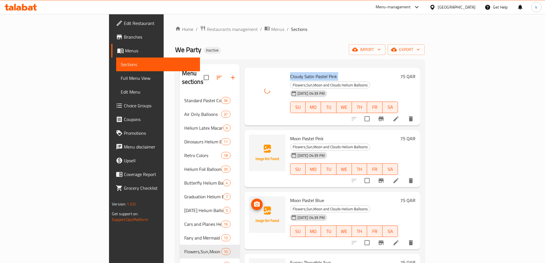
scroll to position [143, 0]
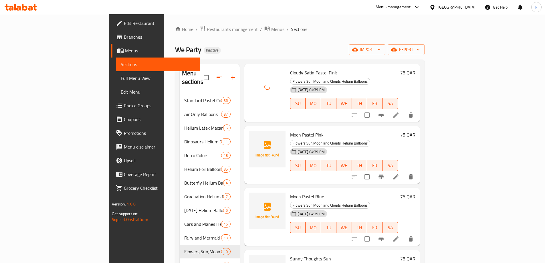
click at [290, 130] on span "Moon Pastel Pink" at bounding box center [306, 134] width 33 height 9
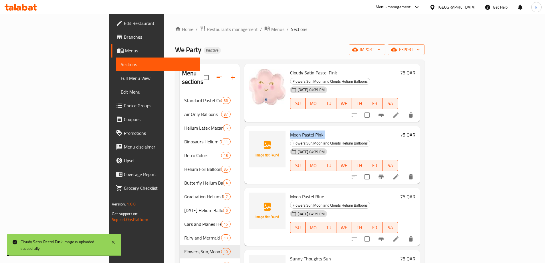
click at [290, 130] on span "Moon Pastel Pink" at bounding box center [306, 134] width 33 height 9
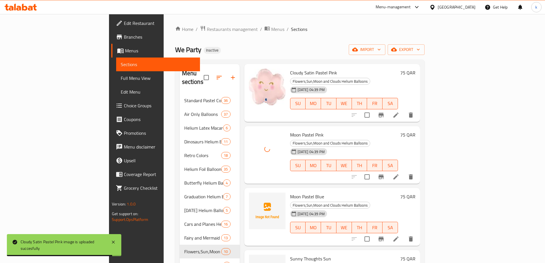
click at [290, 192] on span "Moon Pastel Blue" at bounding box center [307, 196] width 34 height 9
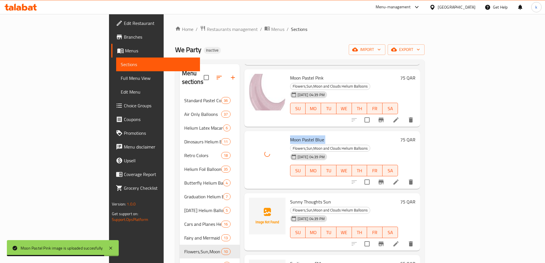
scroll to position [200, 0]
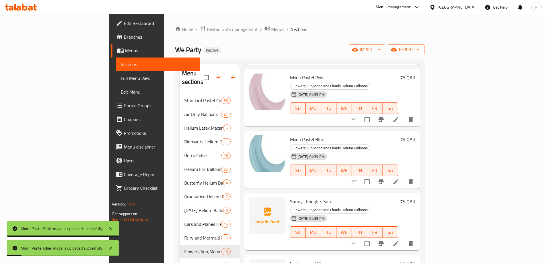
click at [290, 197] on span "Sunny Thoughts Sun" at bounding box center [310, 201] width 41 height 9
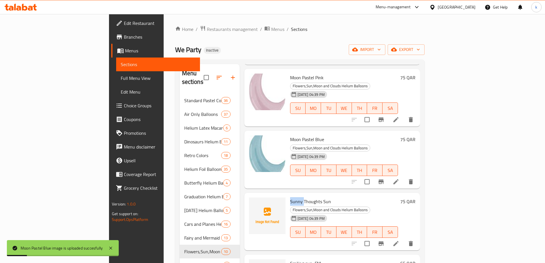
click at [290, 197] on span "Sunny Thoughts Sun" at bounding box center [310, 201] width 41 height 9
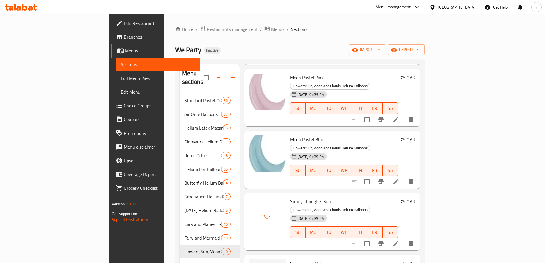
click at [290, 259] on span "Smiling sun, FM" at bounding box center [305, 263] width 31 height 9
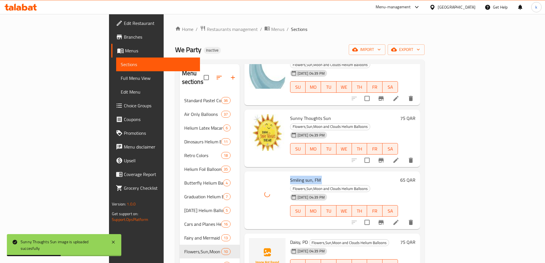
scroll to position [291, 0]
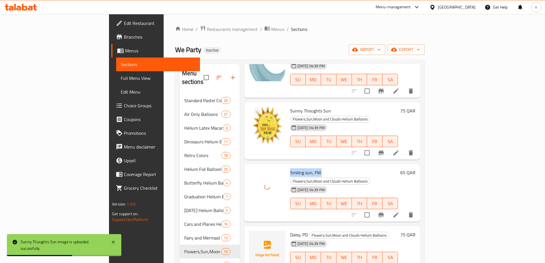
click at [290, 230] on span "Daisy, PD" at bounding box center [299, 234] width 18 height 9
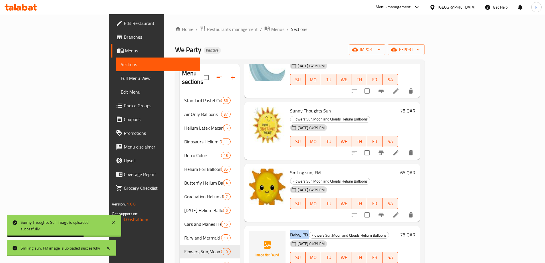
click at [290, 230] on span "Daisy, PD" at bounding box center [299, 234] width 18 height 9
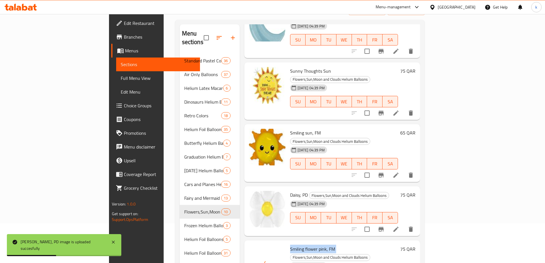
scroll to position [80, 0]
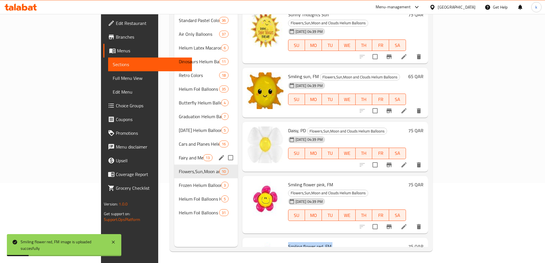
click at [174, 153] on div "Fairy and Mermaid Helium Balloons 13" at bounding box center [205, 158] width 63 height 14
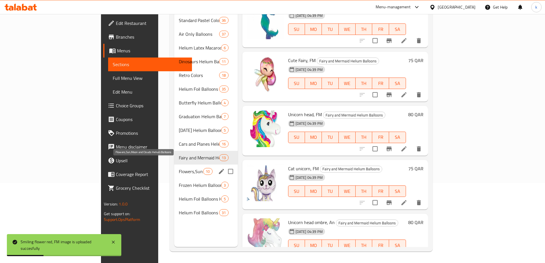
click at [179, 168] on span "Flowers,Sun,Moon and Clouds Helium Balloons" at bounding box center [191, 171] width 24 height 7
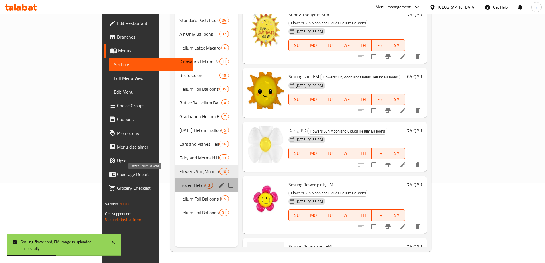
click at [179, 182] on span "Frozen Helium Balloons" at bounding box center [192, 185] width 26 height 7
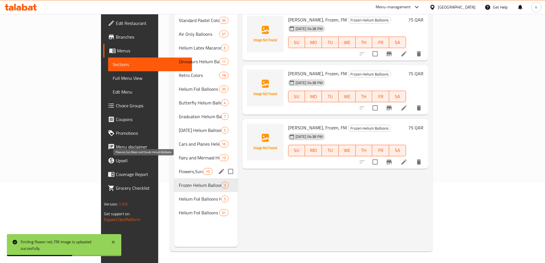
click at [179, 168] on span "Flowers,Sun,Moon and Clouds Helium Balloons" at bounding box center [191, 171] width 24 height 7
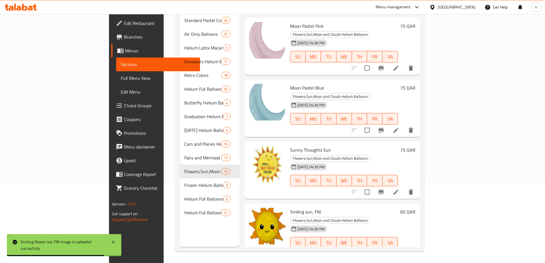
scroll to position [291, 0]
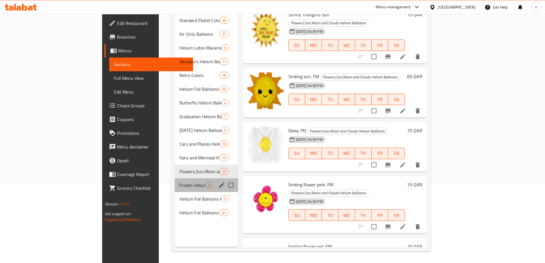
click at [175, 180] on div "Frozen Helium Balloons 3" at bounding box center [206, 185] width 63 height 14
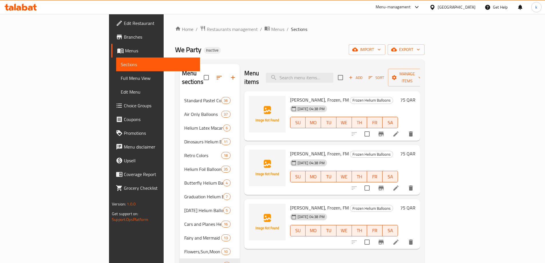
click at [290, 95] on span "[PERSON_NAME], Frozen, FM" at bounding box center [319, 99] width 59 height 9
click at [290, 149] on span "[PERSON_NAME], Frozen, FM" at bounding box center [319, 153] width 59 height 9
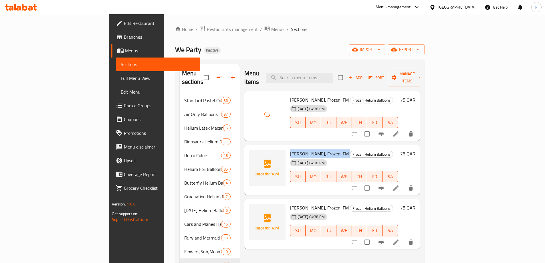
click at [290, 149] on span "[PERSON_NAME], Frozen, FM" at bounding box center [319, 153] width 59 height 9
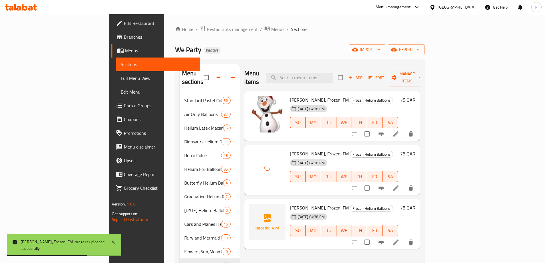
click at [290, 203] on span "[PERSON_NAME], Frozen, FM" at bounding box center [319, 207] width 59 height 9
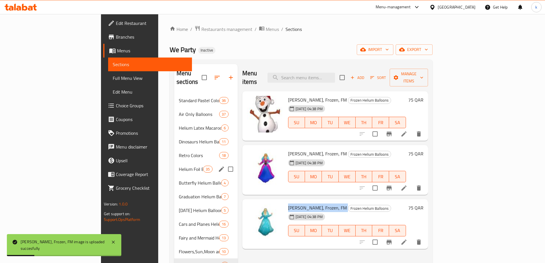
scroll to position [80, 0]
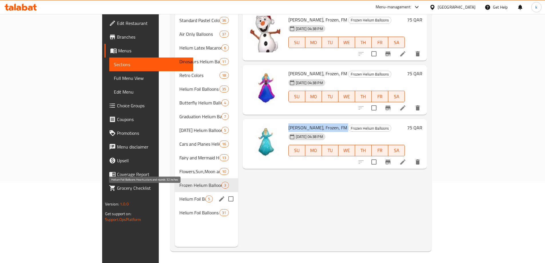
click at [179, 195] on span "Helium Foil Balloons Hearts,stars and rounds 32 inches" at bounding box center [192, 198] width 26 height 7
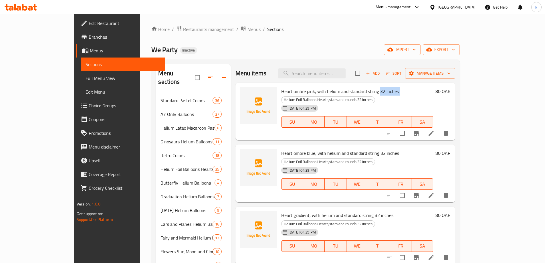
drag, startPoint x: 361, startPoint y: 92, endPoint x: 379, endPoint y: 92, distance: 18.6
click at [379, 92] on h6 "Heart ombre pink, with helium and standard string 32 inches Helium Foil Balloon…" at bounding box center [357, 95] width 152 height 16
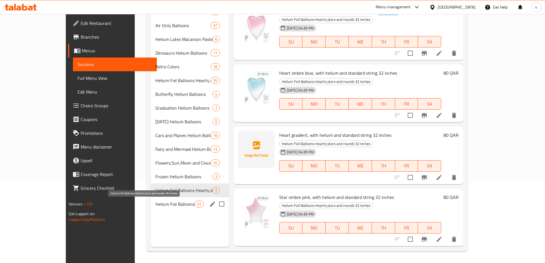
click at [155, 202] on span "Helium Foil Balloons Hearts,stars and rounds 36 inches" at bounding box center [174, 203] width 39 height 7
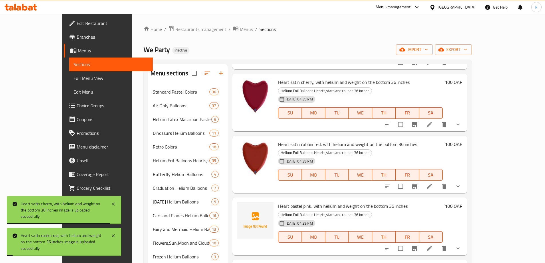
scroll to position [143, 0]
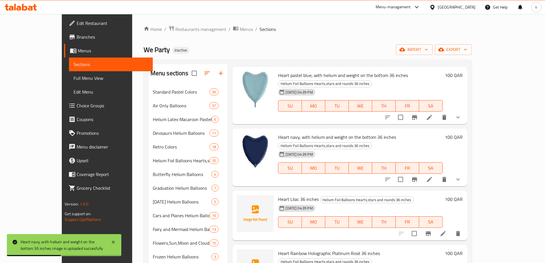
scroll to position [343, 0]
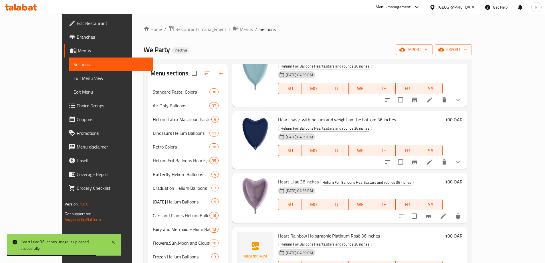
click at [284, 231] on span "Heart Rainbow Holographic Platinum Rosè 36 inches" at bounding box center [329, 235] width 102 height 9
click at [278, 231] on span "Heart Rainbow Holographic Platinum Rosè 36 inches" at bounding box center [329, 235] width 102 height 9
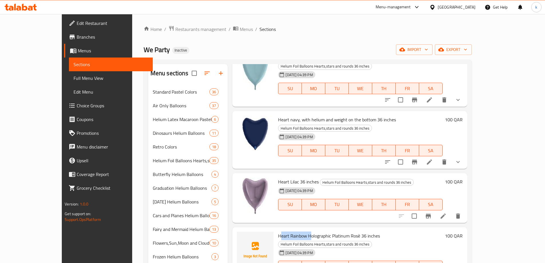
drag, startPoint x: 264, startPoint y: 181, endPoint x: 294, endPoint y: 182, distance: 30.0
click at [294, 231] on span "Heart Rainbow Holographic Platinum Rosè 36 inches" at bounding box center [329, 235] width 102 height 9
click at [278, 231] on span "Heart Rainbow Holographic Platinum Rosè 36 inches" at bounding box center [329, 235] width 102 height 9
drag, startPoint x: 262, startPoint y: 180, endPoint x: 357, endPoint y: 180, distance: 94.6
click at [357, 231] on span "Heart Rainbow Holographic Platinum Rosè 36 inches" at bounding box center [329, 235] width 102 height 9
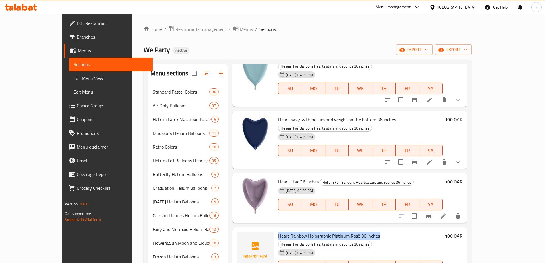
copy span "Heart Rainbow Holographic Platinum Rosè 36 inches"
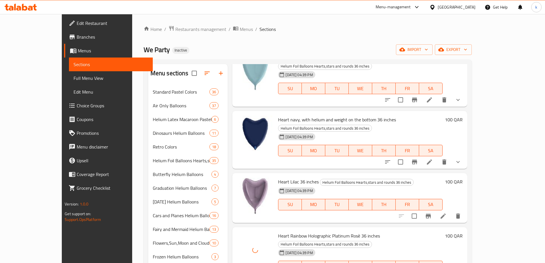
copy h6 "Heart Bubble Gum 36 inches"
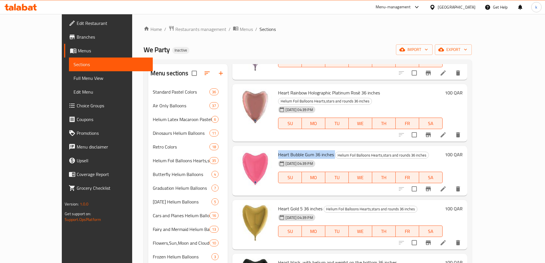
scroll to position [457, 0]
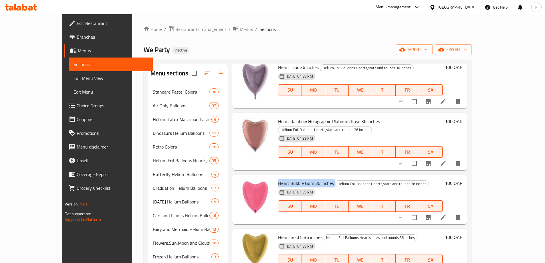
click at [290, 179] on span "Heart Bubble Gum 36 inches" at bounding box center [306, 183] width 56 height 9
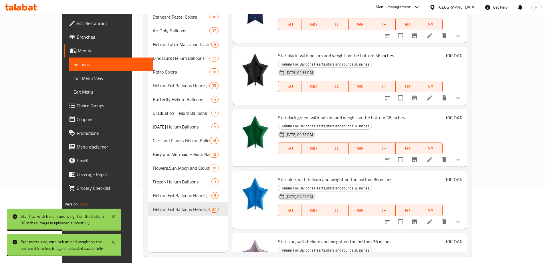
scroll to position [80, 0]
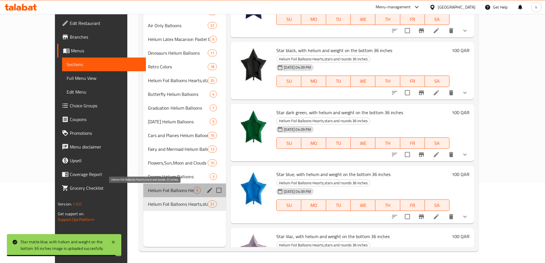
click at [153, 193] on span "Helium Foil Balloons Hearts,stars and rounds 32 inches" at bounding box center [171, 190] width 46 height 7
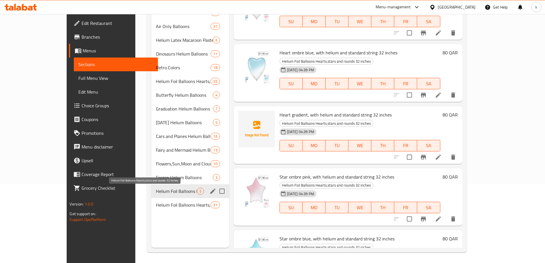
scroll to position [80, 0]
click at [156, 176] on span "Frozen Helium Balloons" at bounding box center [176, 176] width 41 height 7
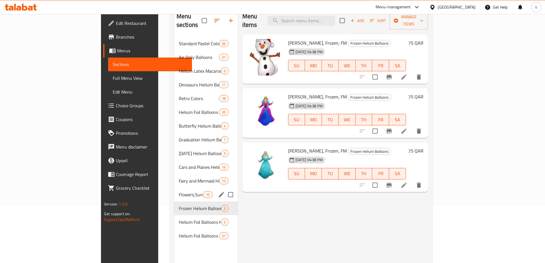
scroll to position [57, 0]
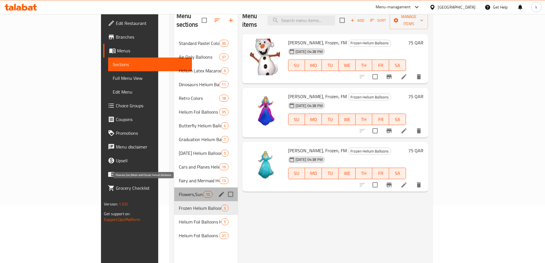
click at [179, 191] on span "Flowers,Sun,Moon and Clouds Helium Balloons" at bounding box center [191, 194] width 24 height 7
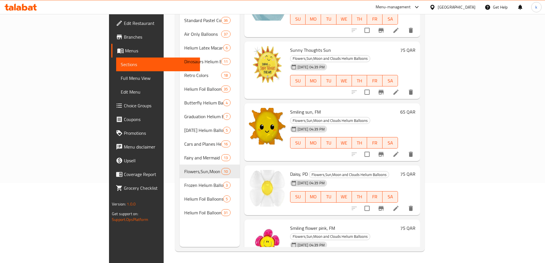
scroll to position [291, 0]
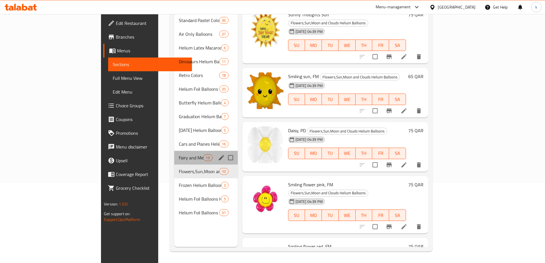
click at [174, 153] on div "Fairy and Mermaid Helium Balloons 13" at bounding box center [205, 158] width 63 height 14
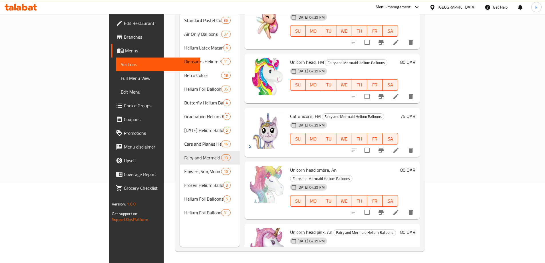
scroll to position [453, 0]
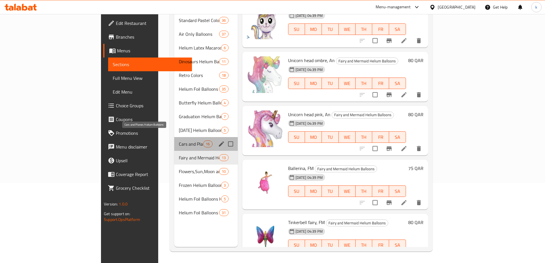
click at [179, 140] on span "Cars and Planes Helium Balloons" at bounding box center [191, 143] width 24 height 7
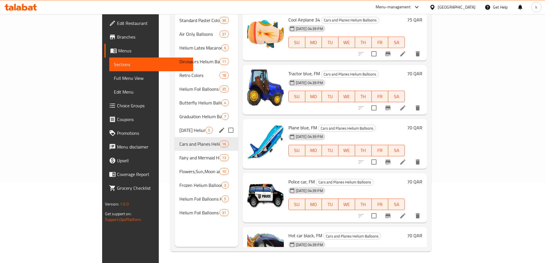
click at [175, 126] on div "[DATE] Helium Balloons 5" at bounding box center [206, 130] width 63 height 14
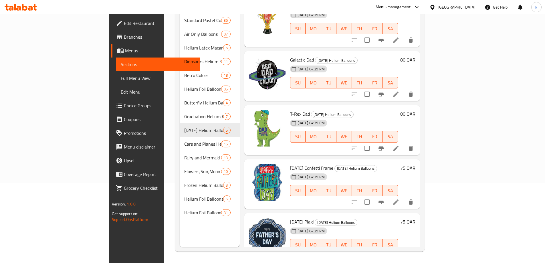
scroll to position [21, 0]
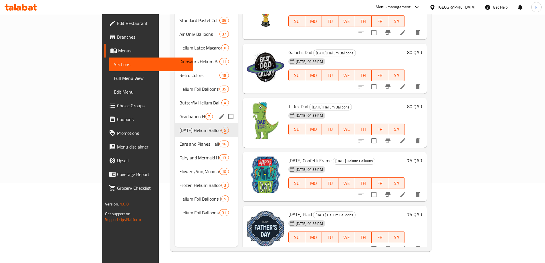
click at [175, 110] on div "Graduation Helium Balloons 7" at bounding box center [206, 117] width 63 height 14
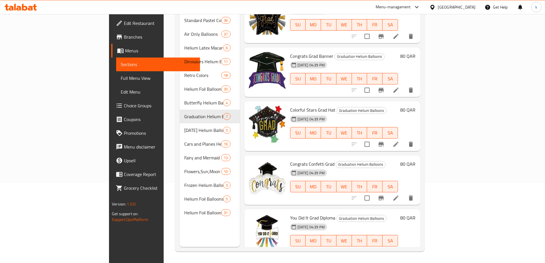
scroll to position [129, 0]
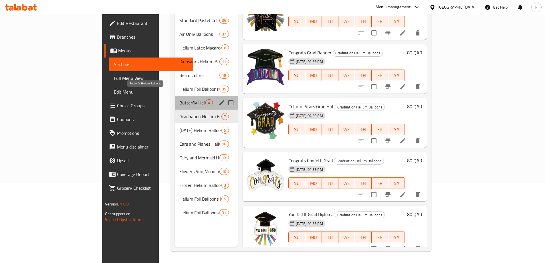
click at [179, 99] on span "Butterfly Helium Balloons" at bounding box center [192, 102] width 26 height 7
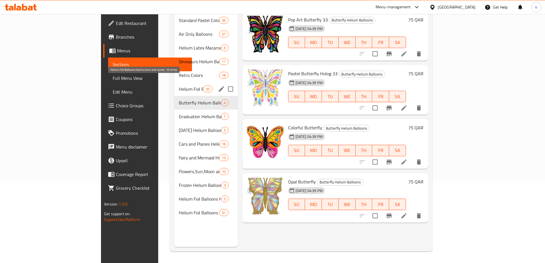
click at [179, 85] on span "Helium Foil Balloons Hearts,stars and rounds 18 inches" at bounding box center [191, 88] width 24 height 7
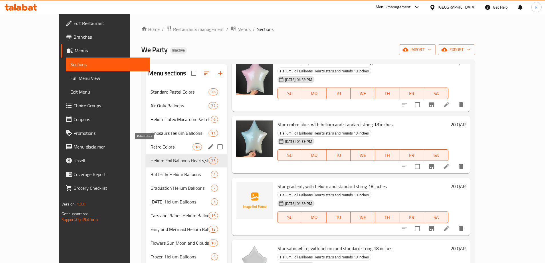
click at [170, 148] on span "Retro Colors" at bounding box center [171, 146] width 42 height 7
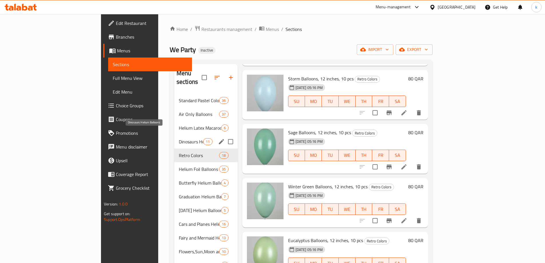
click at [179, 138] on span "Dinosaurs Helium Balloons" at bounding box center [191, 141] width 24 height 7
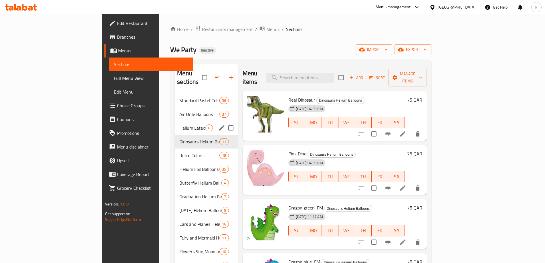
click at [175, 123] on div "Helium Latex Macaroon Pastel Colors Balloons 6" at bounding box center [206, 128] width 63 height 14
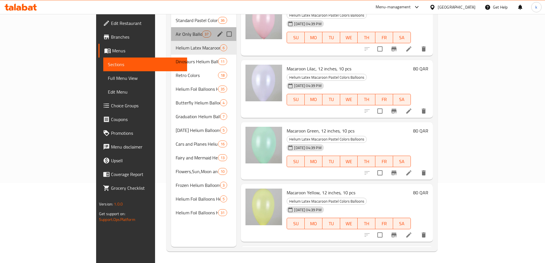
click at [171, 27] on div "Air Only Balloons 37" at bounding box center [203, 34] width 65 height 14
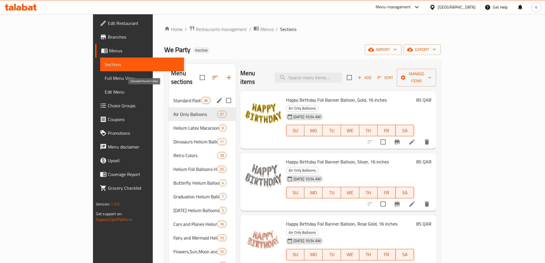
click at [173, 97] on span "Standard Pastel Colors" at bounding box center [187, 100] width 28 height 7
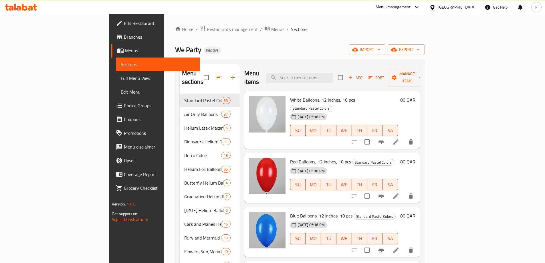
click at [121, 76] on span "Full Menu View" at bounding box center [158, 78] width 75 height 7
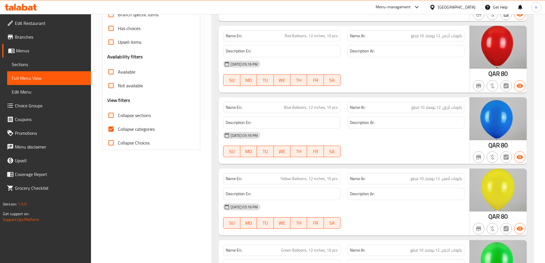
click at [118, 128] on span "Collapse categories" at bounding box center [136, 129] width 37 height 7
click at [118, 128] on input "Collapse categories" at bounding box center [111, 129] width 14 height 14
checkbox input "false"
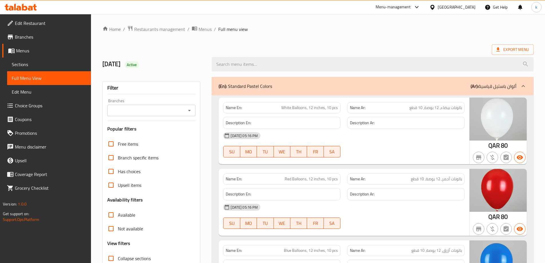
click at [526, 84] on icon at bounding box center [522, 86] width 7 height 7
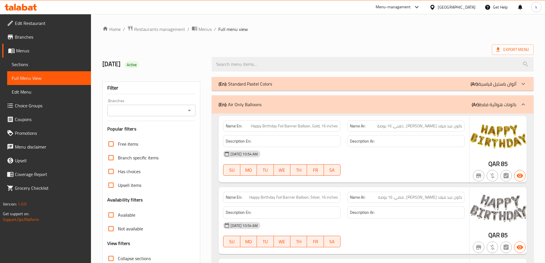
click at [523, 104] on icon at bounding box center [522, 104] width 7 height 7
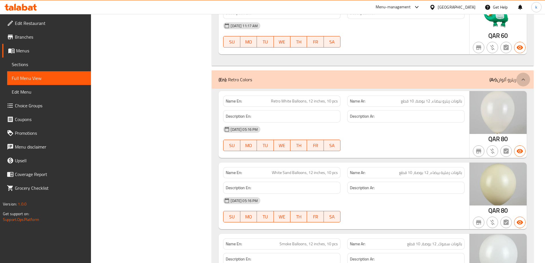
click at [522, 78] on icon at bounding box center [522, 79] width 7 height 7
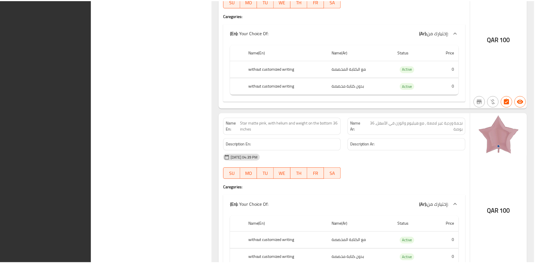
scroll to position [13537, 0]
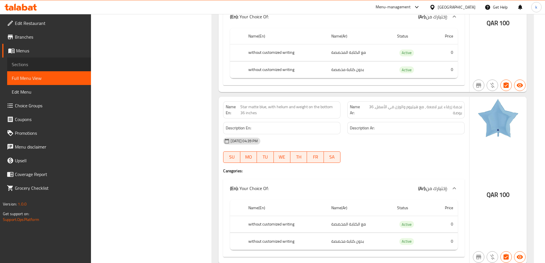
click at [20, 63] on span "Sections" at bounding box center [49, 64] width 75 height 7
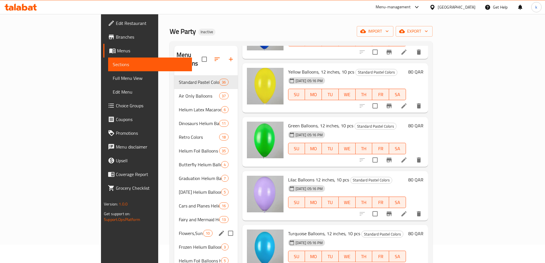
scroll to position [29, 0]
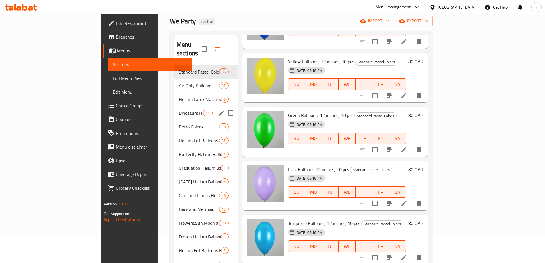
click at [174, 106] on div "Dinosaurs Helium Balloons 11" at bounding box center [205, 113] width 63 height 14
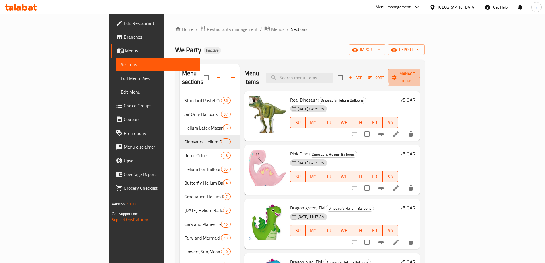
click at [421, 74] on span "Manage items" at bounding box center [406, 77] width 29 height 14
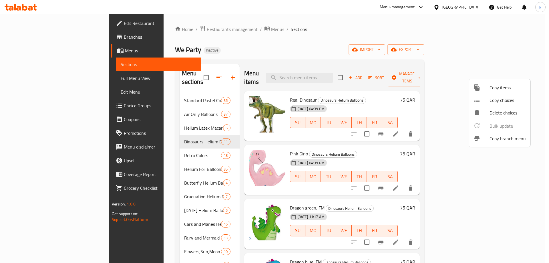
click at [439, 95] on div at bounding box center [274, 131] width 549 height 263
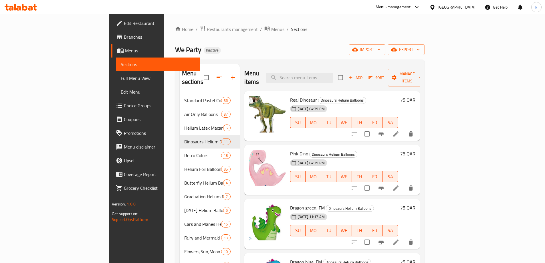
click at [426, 77] on button "Manage items" at bounding box center [407, 78] width 38 height 18
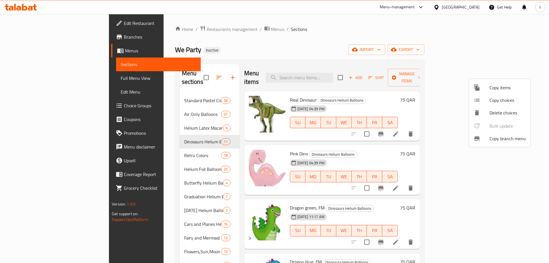
click at [386, 55] on div at bounding box center [274, 131] width 549 height 263
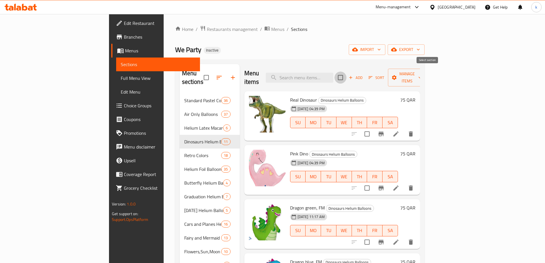
click at [346, 73] on input "checkbox" at bounding box center [340, 77] width 12 height 12
checkbox input "true"
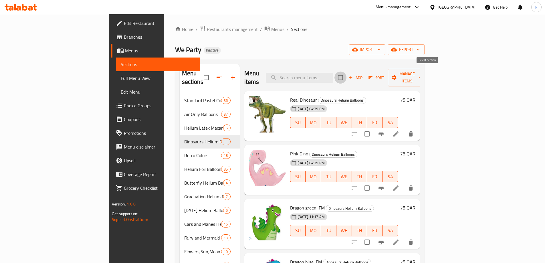
checkbox input "true"
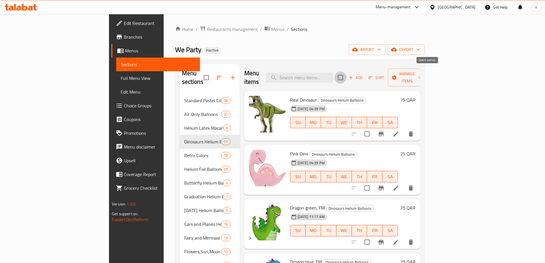
checkbox input "true"
click at [346, 72] on input "checkbox" at bounding box center [340, 77] width 12 height 12
checkbox input "false"
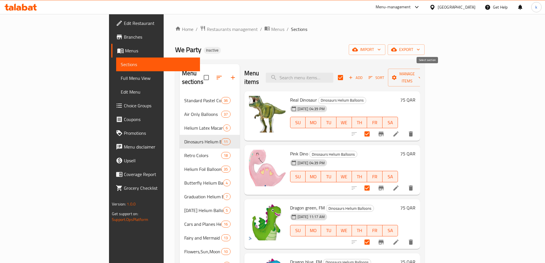
checkbox input "false"
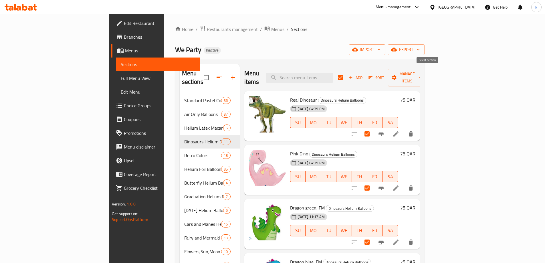
checkbox input "false"
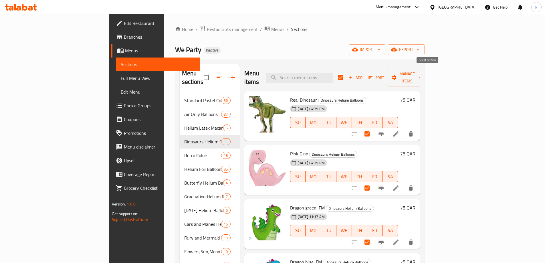
checkbox input "false"
click at [373, 128] on input "checkbox" at bounding box center [367, 134] width 12 height 12
checkbox input "true"
click at [384, 75] on span "Sort" at bounding box center [376, 77] width 16 height 7
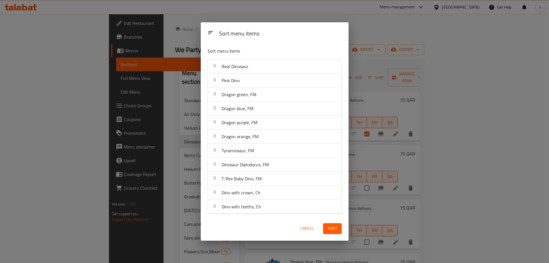
click at [308, 233] on button "Cancel" at bounding box center [307, 228] width 18 height 11
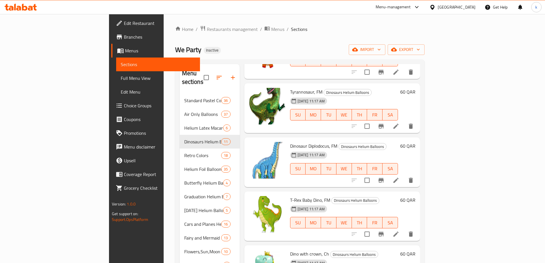
scroll to position [345, 0]
